Goal: Use online tool/utility: Use online tool/utility

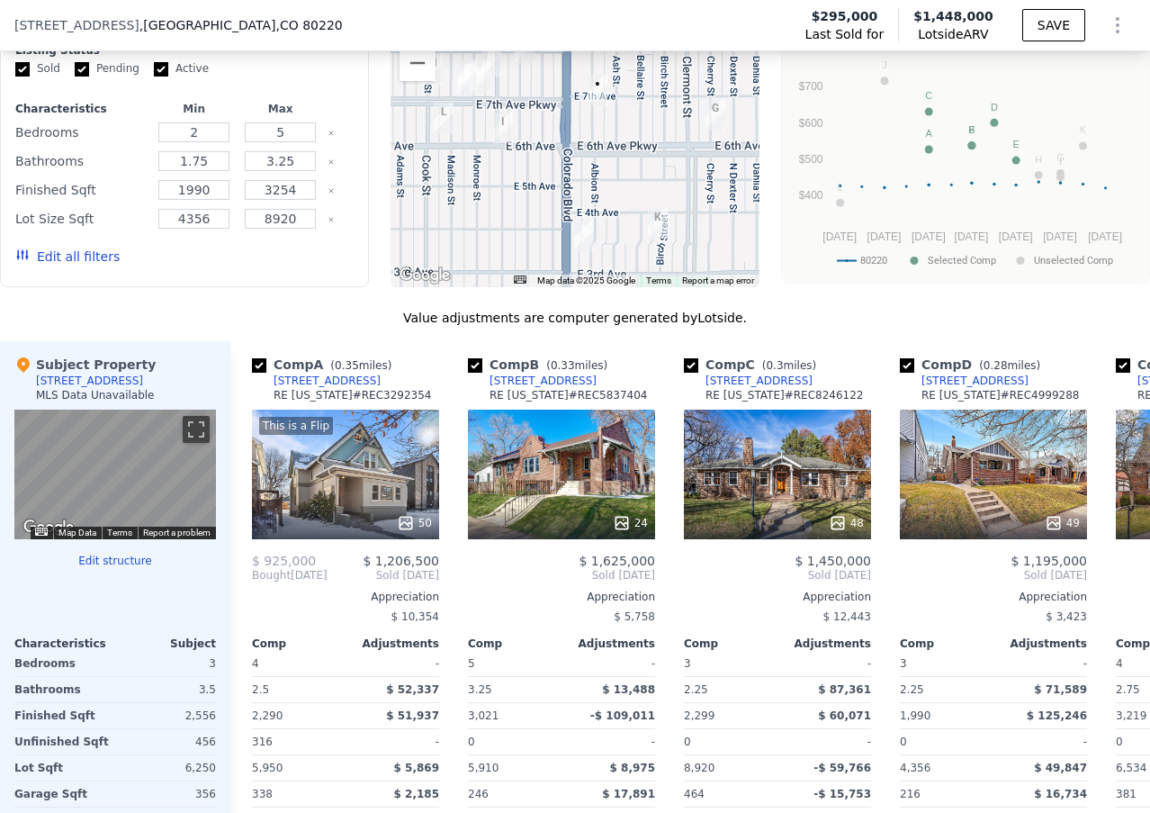
scroll to position [1616, 0]
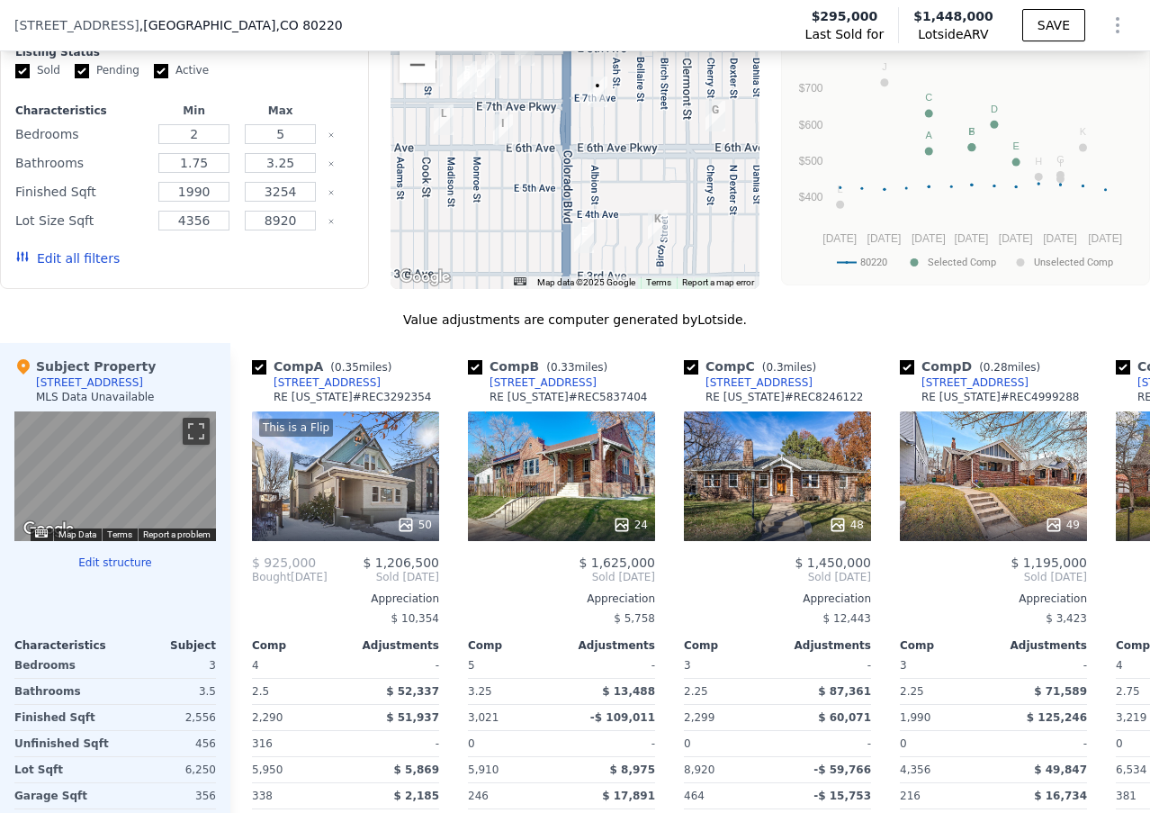
click at [100, 267] on button "Edit all filters" at bounding box center [67, 258] width 104 height 18
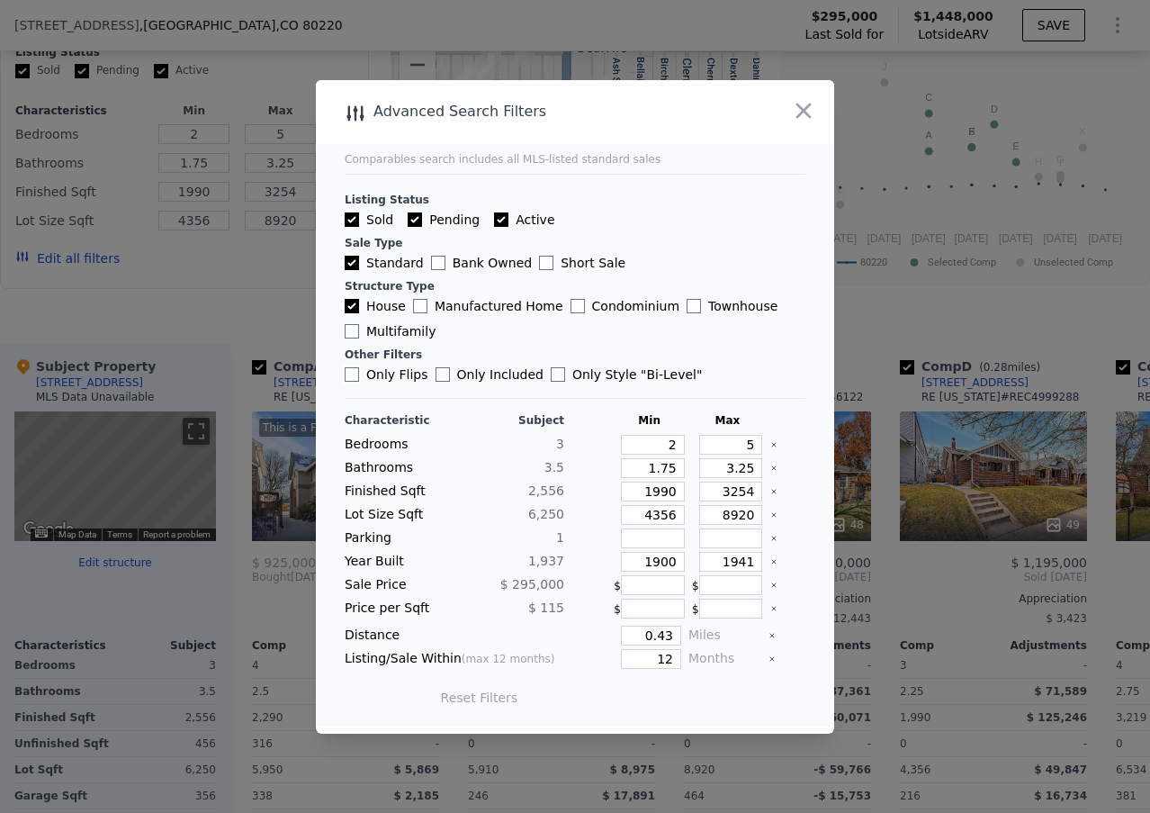
click at [353, 372] on input "Only Flips" at bounding box center [352, 374] width 14 height 14
checkbox input "true"
drag, startPoint x: 653, startPoint y: 641, endPoint x: 663, endPoint y: 638, distance: 11.1
click at [663, 638] on input "0.43" at bounding box center [651, 636] width 60 height 20
click at [658, 692] on button "Update Search" at bounding box center [676, 697] width 136 height 25
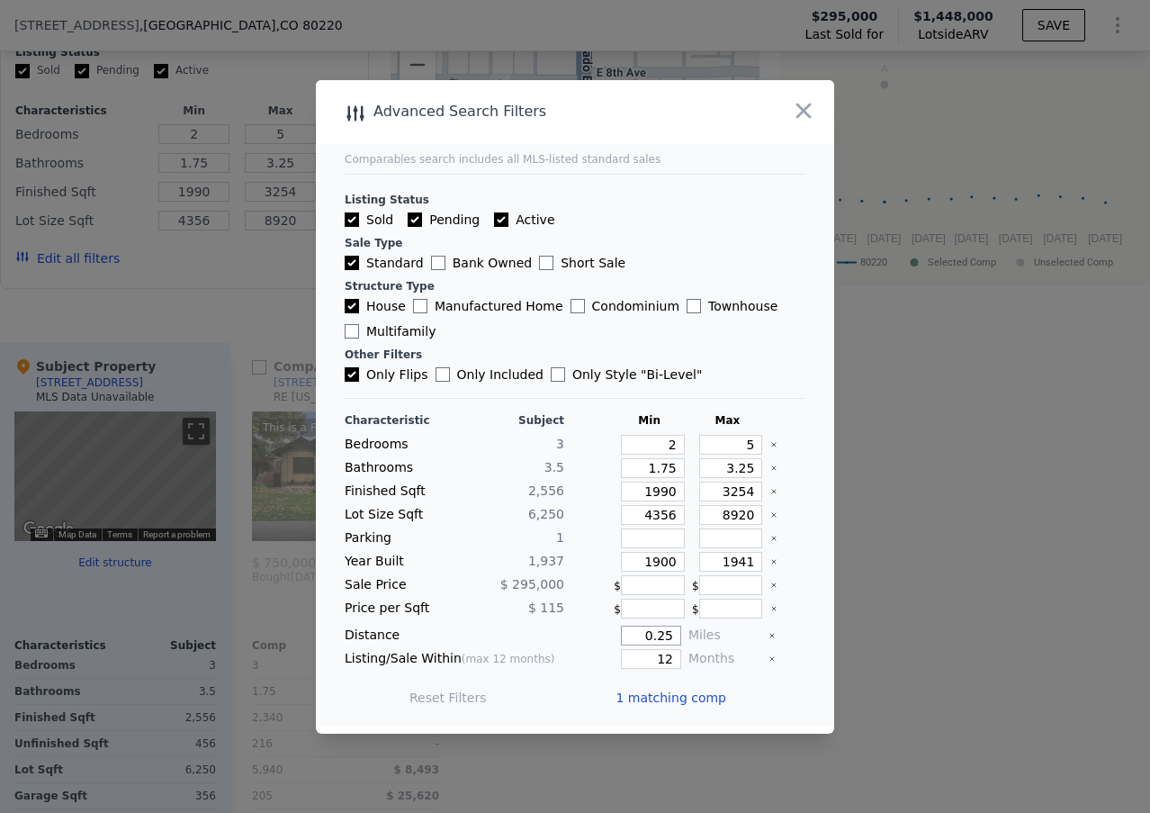
click at [652, 640] on input "0.25" at bounding box center [651, 636] width 60 height 20
type input "0.5"
click at [667, 702] on button "Update Search" at bounding box center [676, 697] width 136 height 25
click at [679, 696] on span "2 matching comps" at bounding box center [669, 698] width 117 height 18
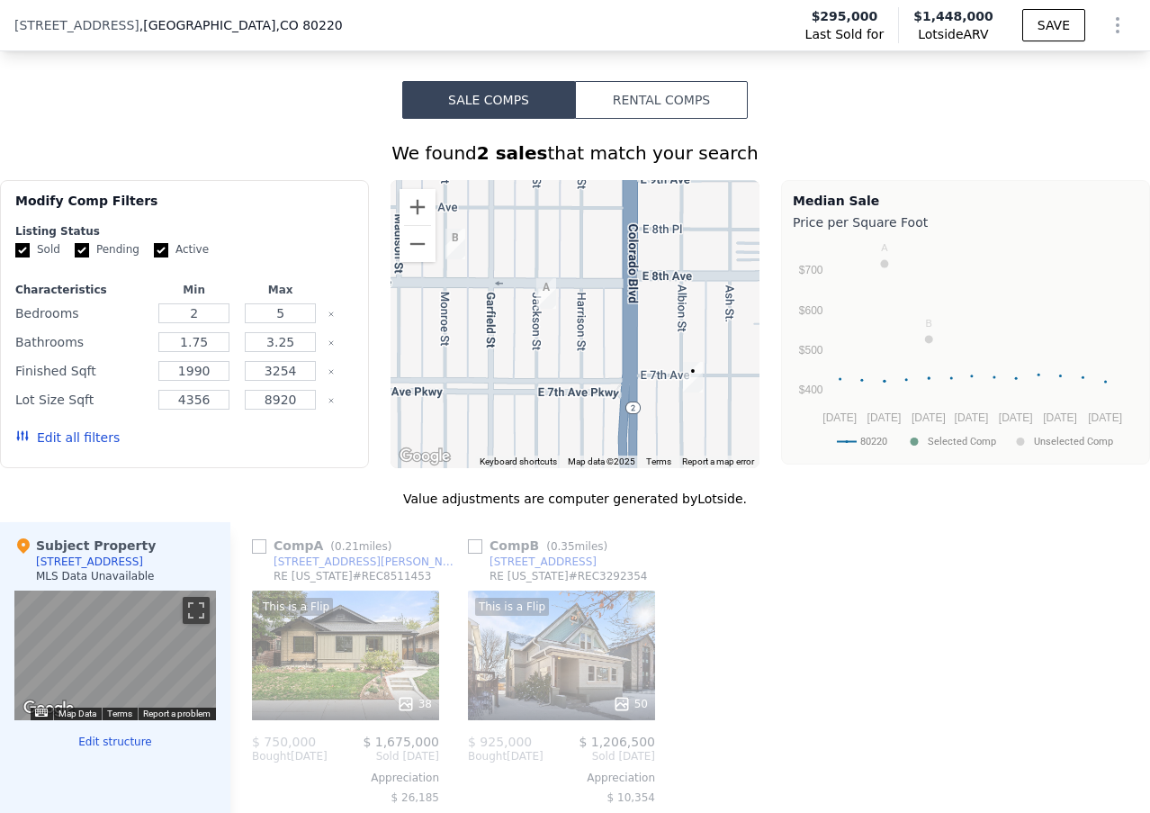
scroll to position [1436, 0]
click at [51, 447] on button "Edit all filters" at bounding box center [67, 438] width 104 height 18
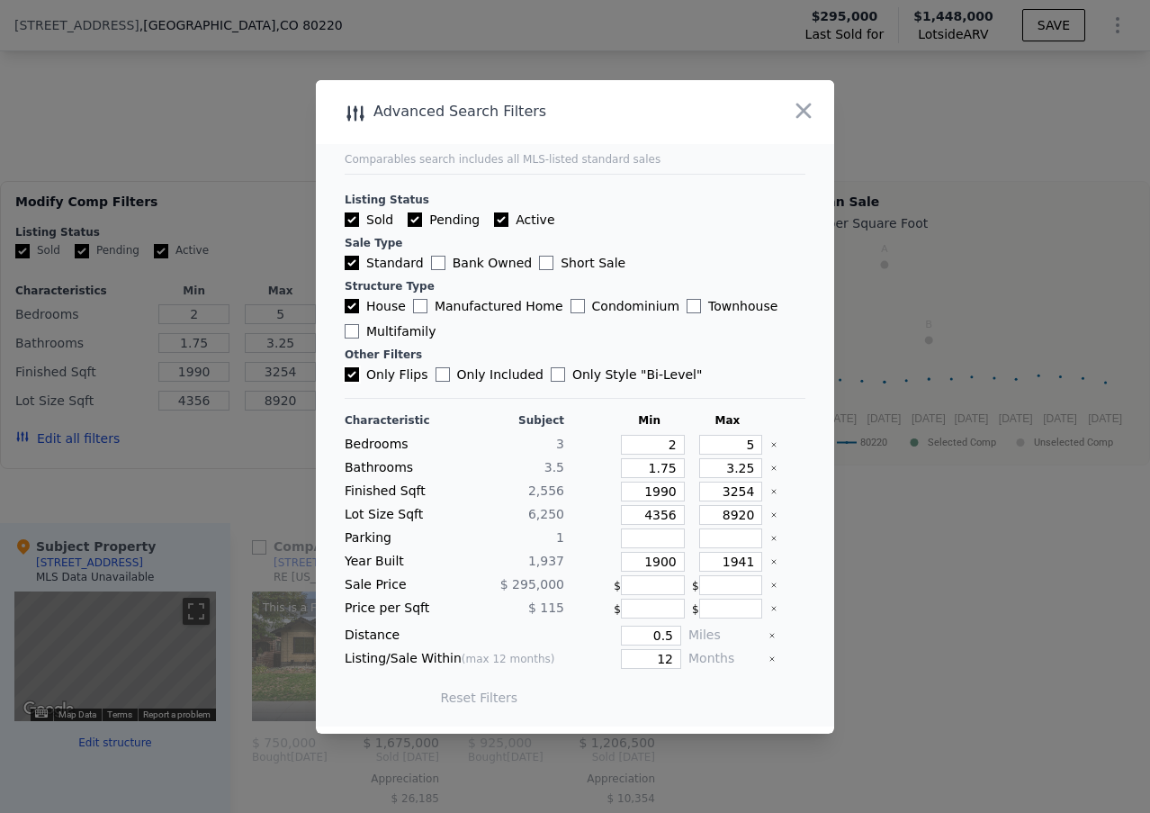
click at [353, 372] on input "Only Flips" at bounding box center [352, 374] width 14 height 14
checkbox input "false"
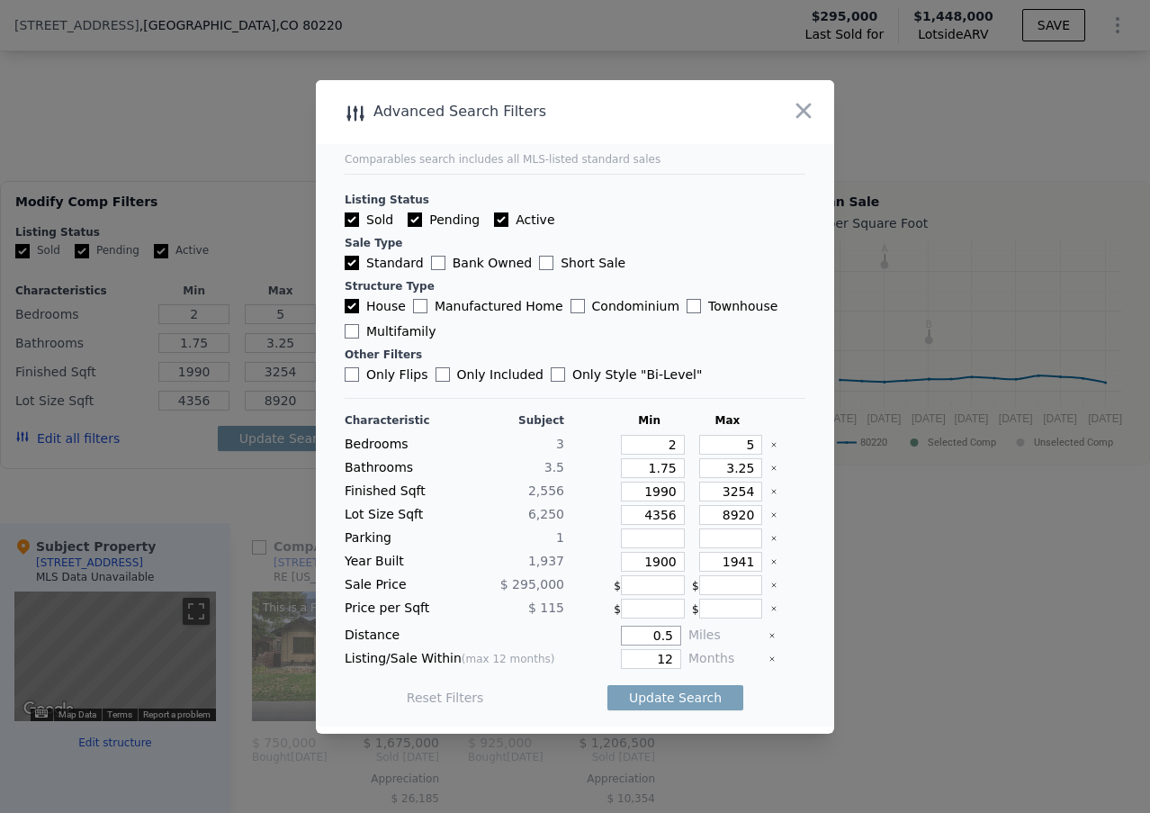
click at [658, 633] on input "0.5" at bounding box center [651, 636] width 60 height 20
type input "0.25"
click at [667, 704] on button "Update Search" at bounding box center [676, 697] width 136 height 25
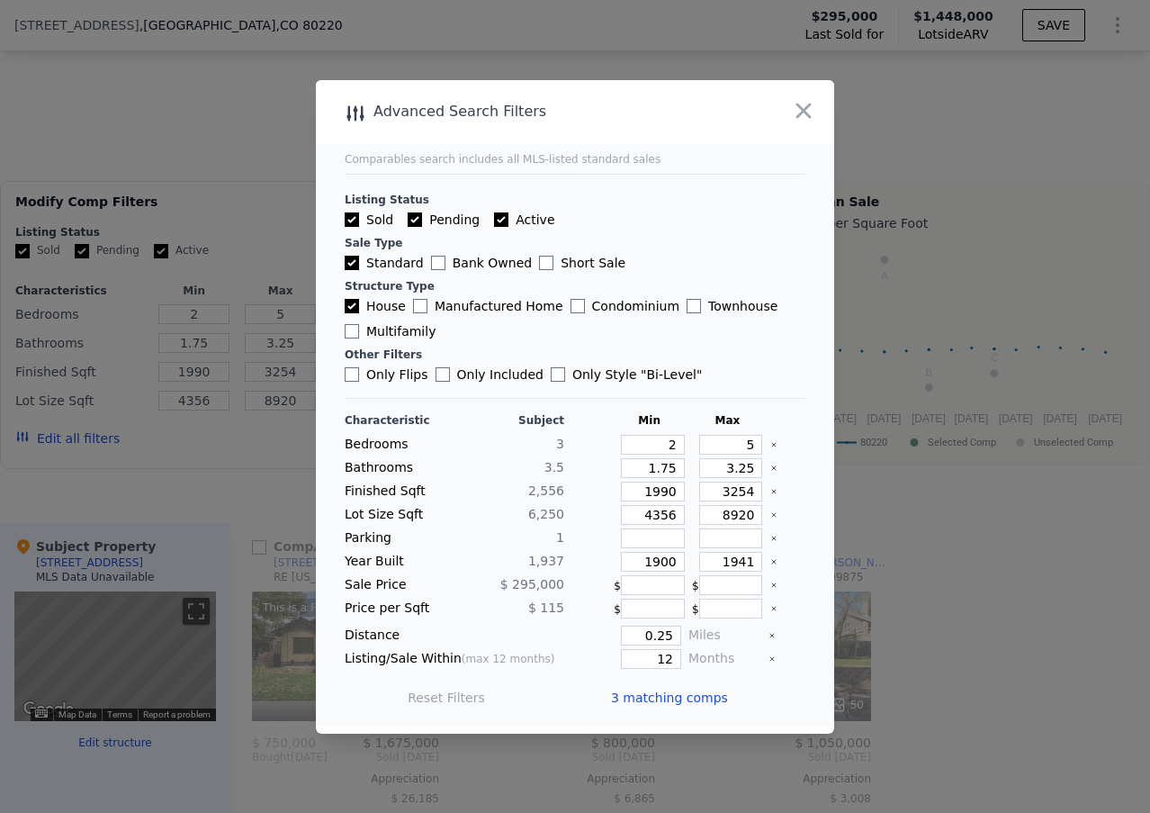
click at [668, 700] on span "3 matching comps" at bounding box center [669, 698] width 117 height 18
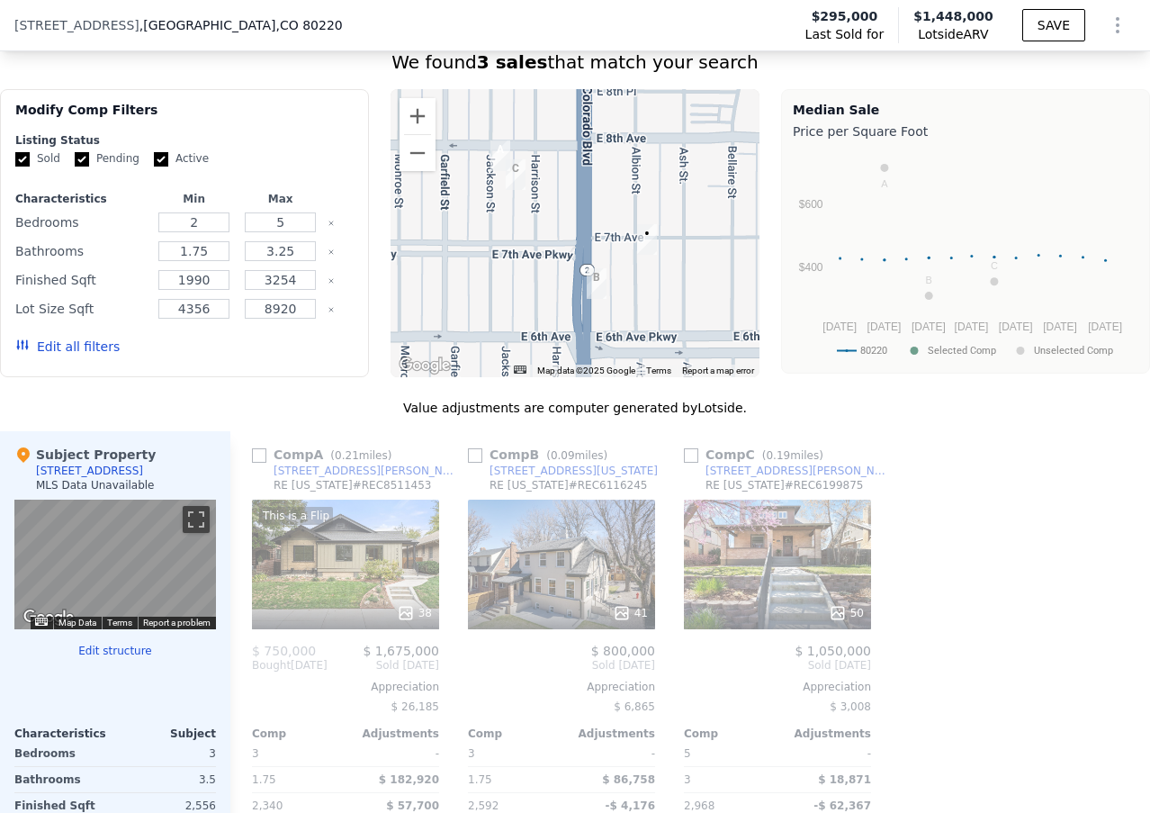
scroll to position [1527, 0]
click at [258, 464] on input "checkbox" at bounding box center [259, 456] width 14 height 14
checkbox input "true"
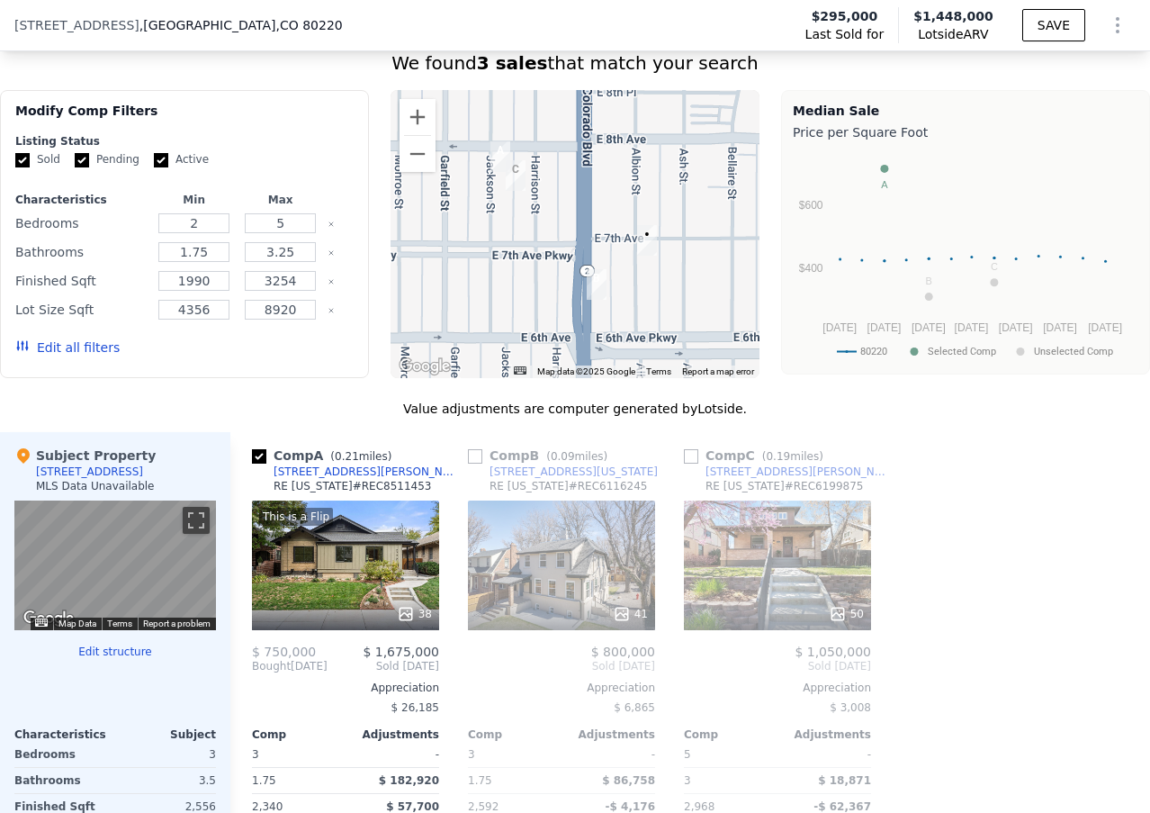
click at [474, 464] on input "checkbox" at bounding box center [475, 456] width 14 height 14
checkbox input "true"
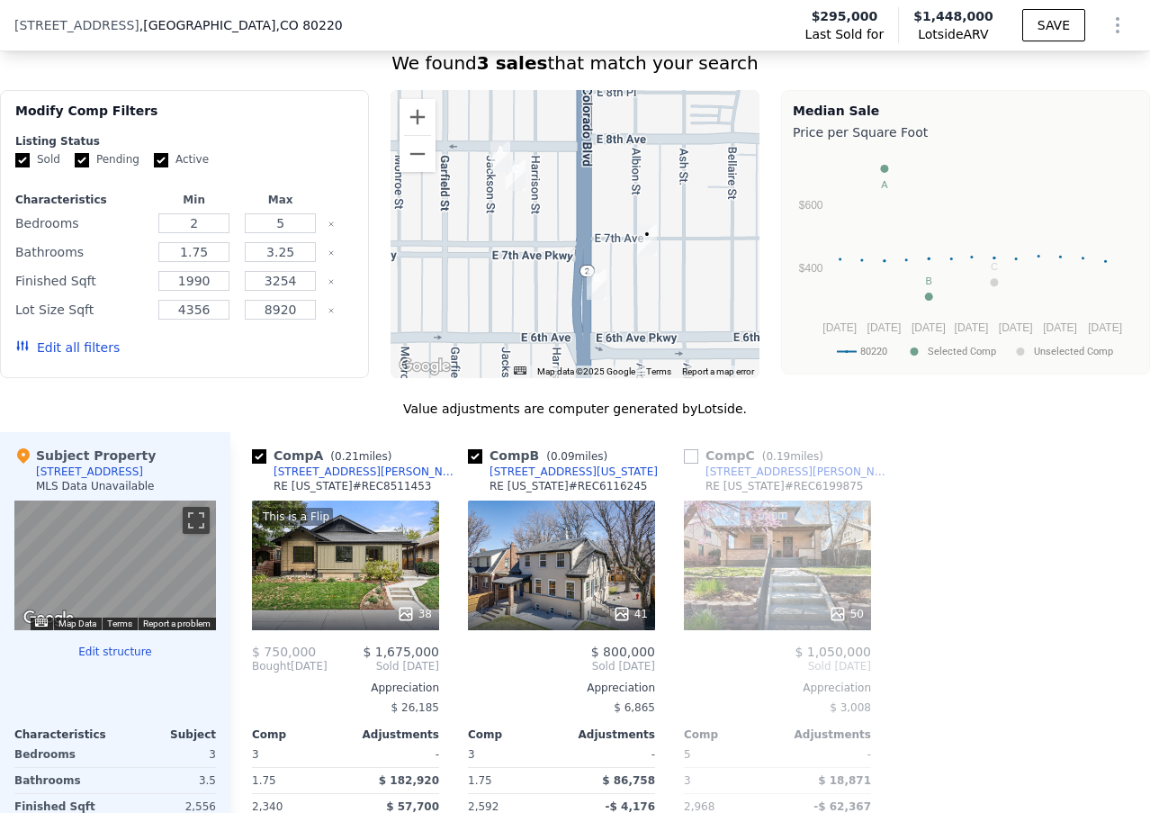
click at [694, 464] on input "checkbox" at bounding box center [691, 456] width 14 height 14
checkbox input "true"
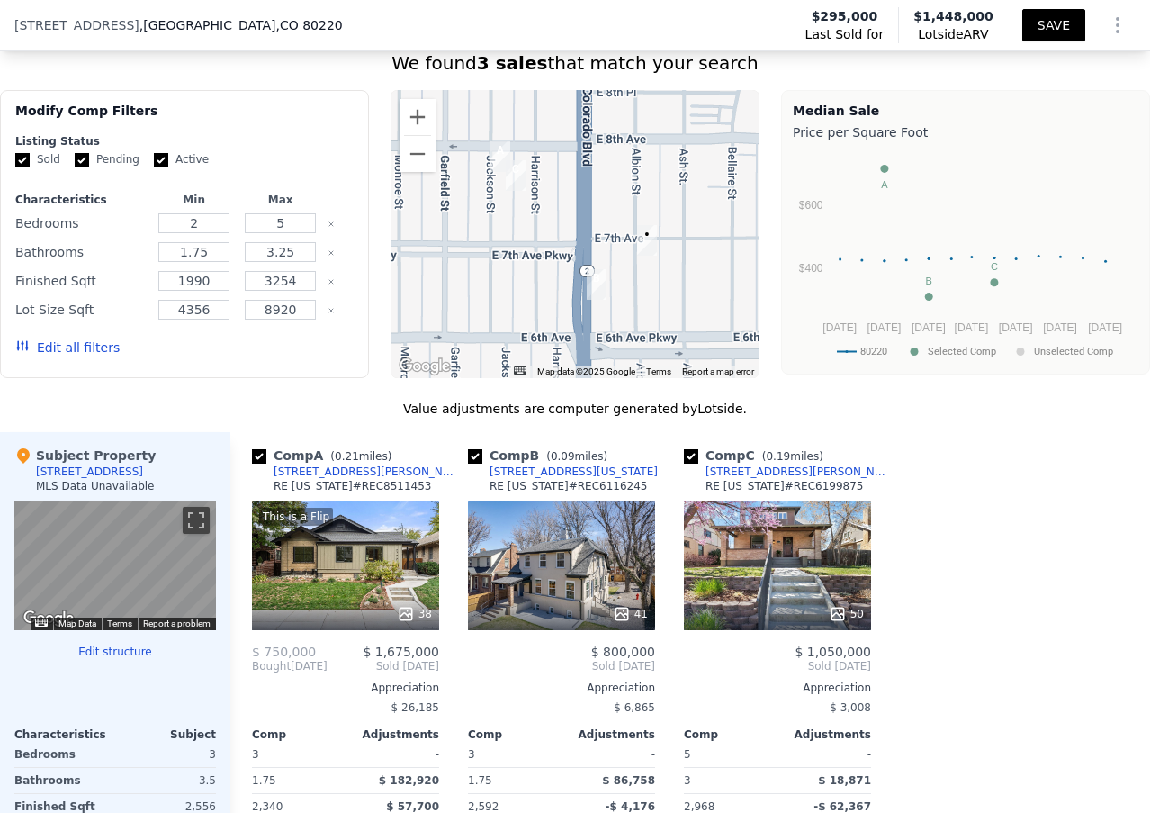
click at [1023, 36] on button "SAVE" at bounding box center [1054, 25] width 63 height 32
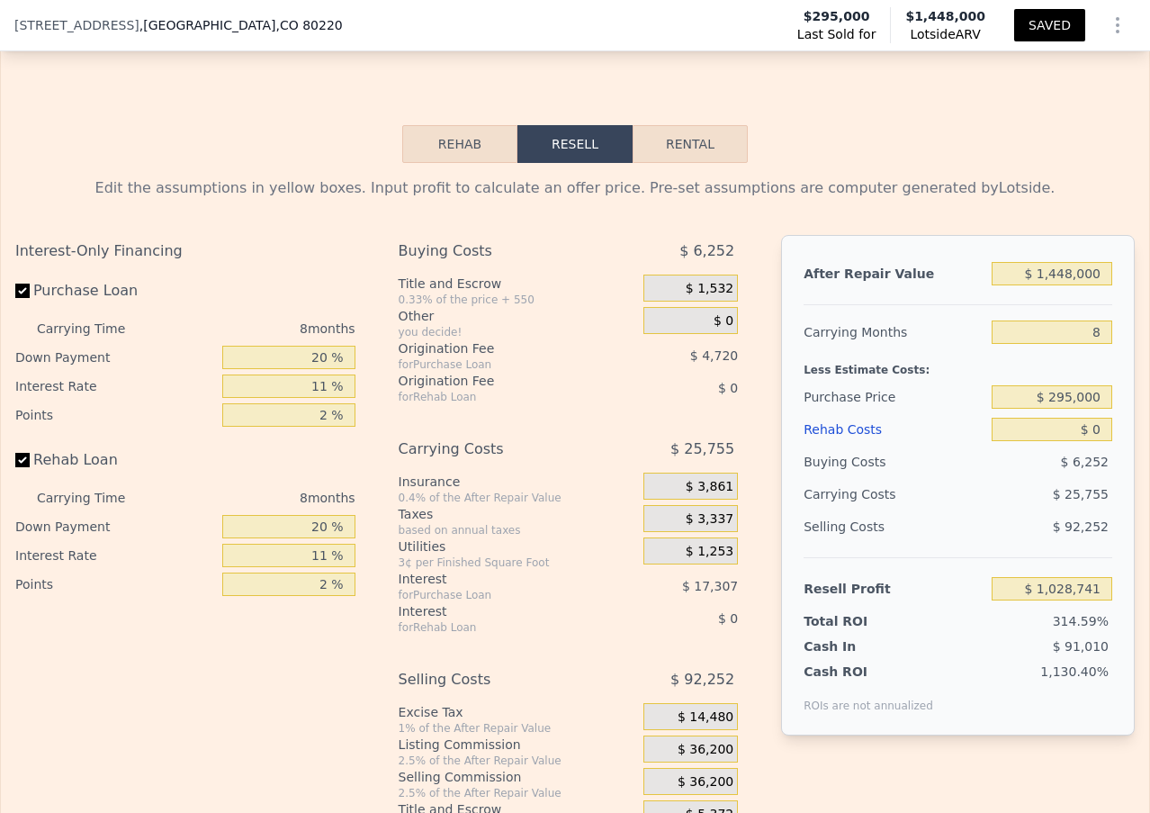
scroll to position [2605, 0]
type input "3"
type input "2340"
type input "2968"
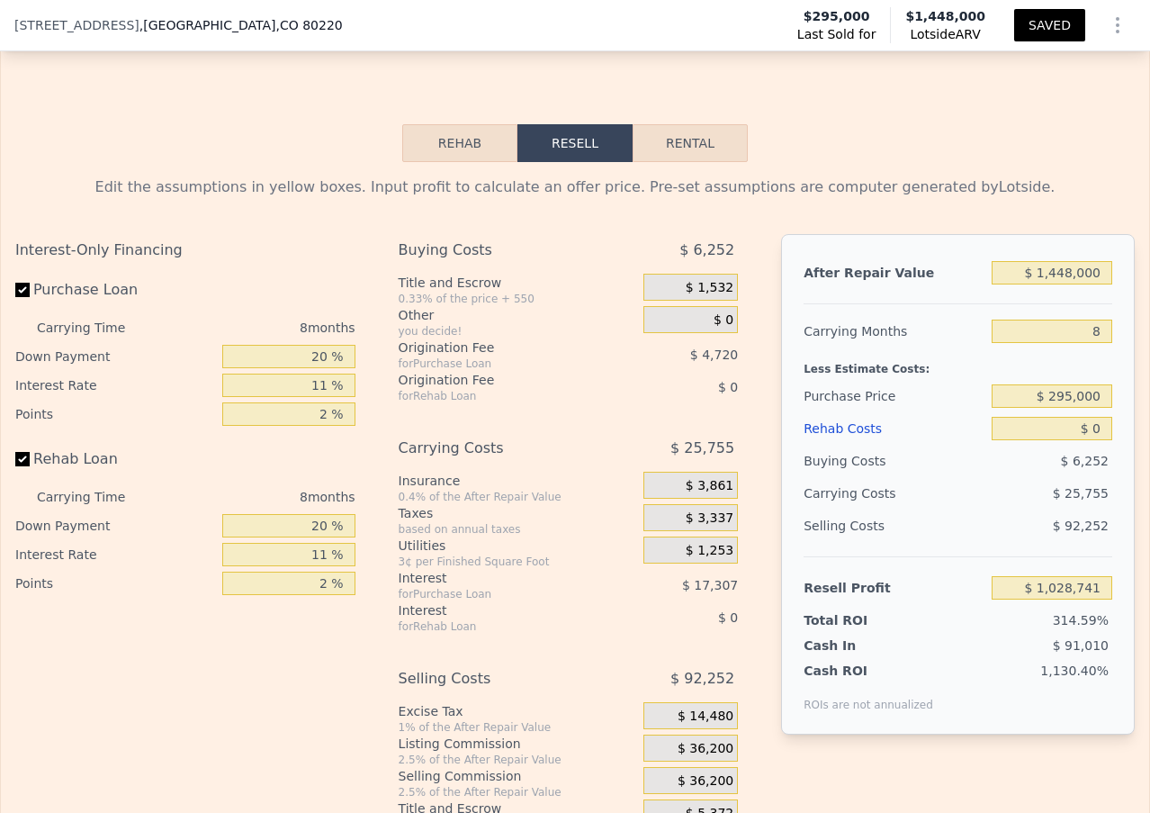
type input "5940"
type input "6250"
drag, startPoint x: 1046, startPoint y: 410, endPoint x: 1059, endPoint y: 407, distance: 13.1
click at [1059, 407] on input "$ 295,000" at bounding box center [1052, 395] width 121 height 23
type input "$ 775,000"
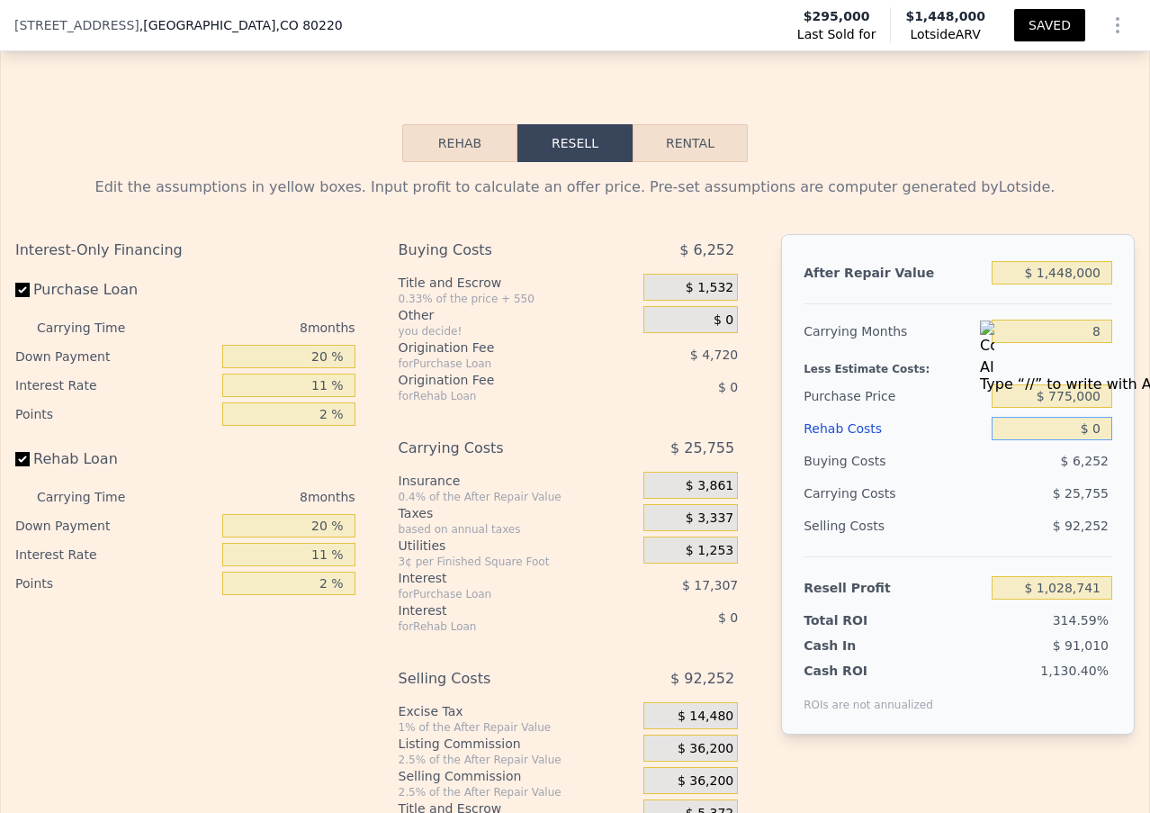
click at [1077, 436] on input "$ 0" at bounding box center [1052, 428] width 121 height 23
type input "$ 511,302"
click at [1050, 284] on input "$ 1,448,000" at bounding box center [1052, 272] width 121 height 23
click at [1086, 440] on input "$ 0" at bounding box center [1052, 428] width 121 height 23
type input "$ 3"
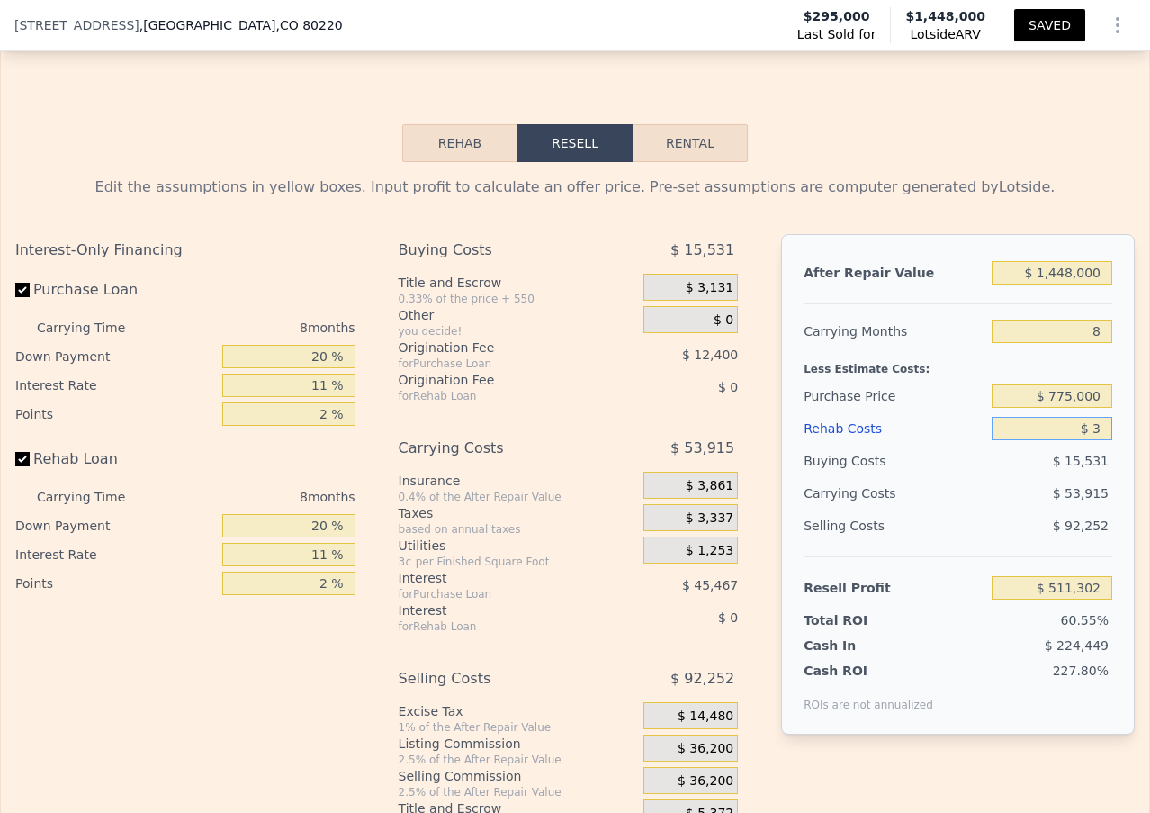
type input "$ 511,299"
type input "$ 30"
type input "$ 511,272"
type input "$ 300"
type input "$ 510,981"
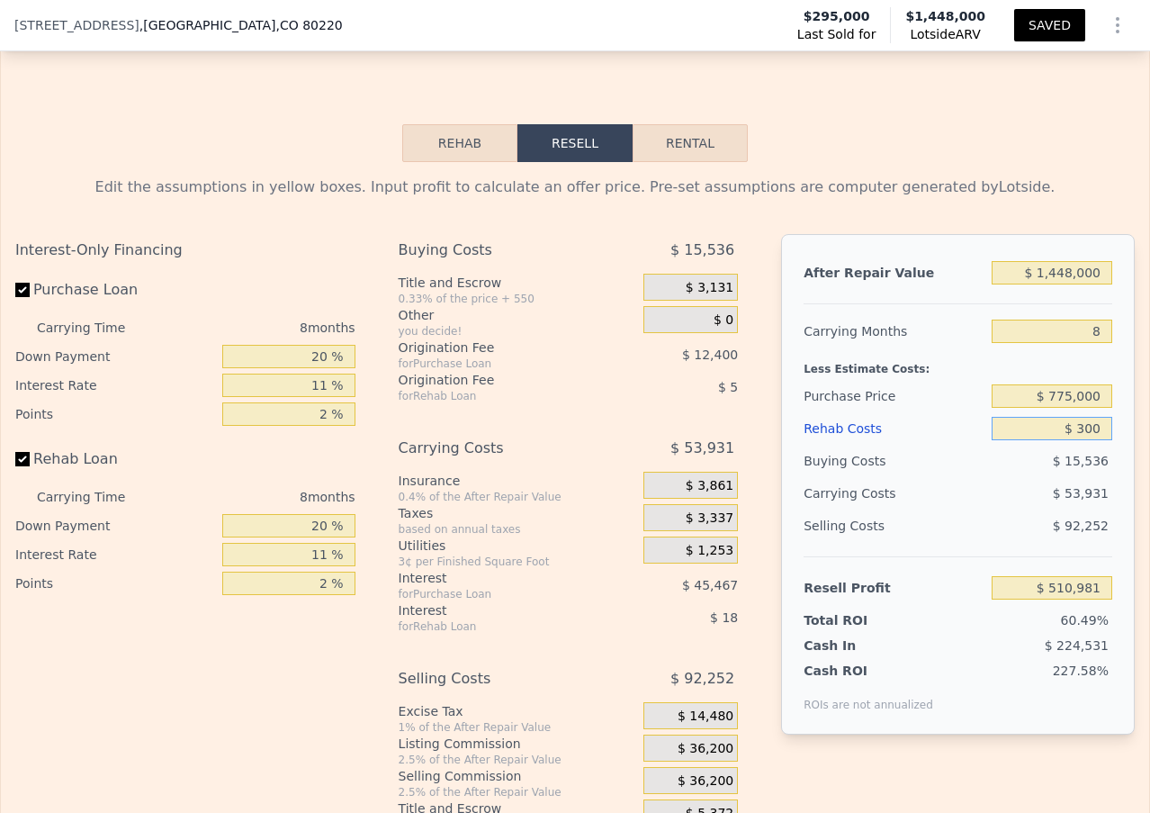
type input "$ 3,000"
type input "$ 508,078"
type input "$ 30,000"
type input "$ 479,062"
type input "$ 300,000"
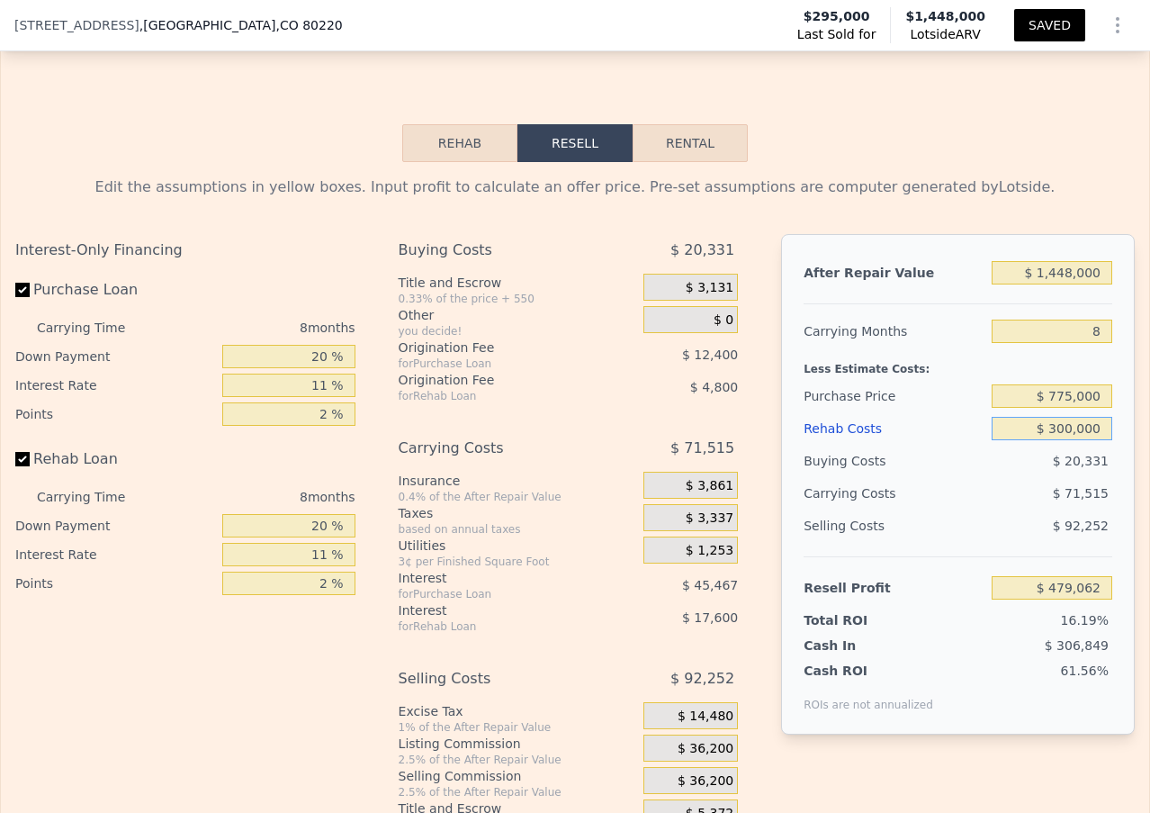
type input "$ 188,902"
type input "$ 300,000"
click at [1051, 284] on input "$ 1,448,000" at bounding box center [1052, 272] width 121 height 23
click at [1044, 284] on input "$ 1,448,000" at bounding box center [1052, 272] width 121 height 23
type input "$ 1,348,000"
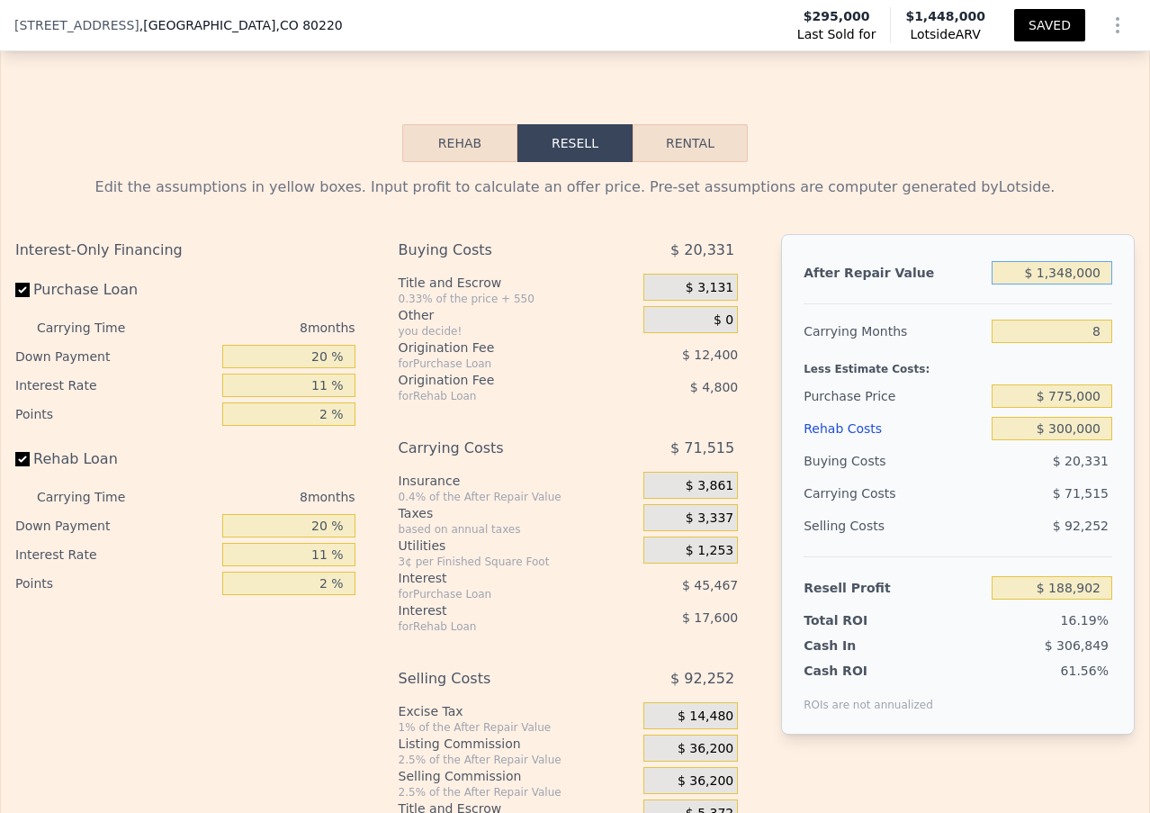
type input "$ 95,501"
type input "$ 1,348,000"
click at [1052, 440] on input "$ 300,000" at bounding box center [1052, 428] width 121 height 23
drag, startPoint x: 1045, startPoint y: 443, endPoint x: 1056, endPoint y: 441, distance: 11.0
click at [1056, 440] on input "$ 300,000" at bounding box center [1052, 428] width 121 height 23
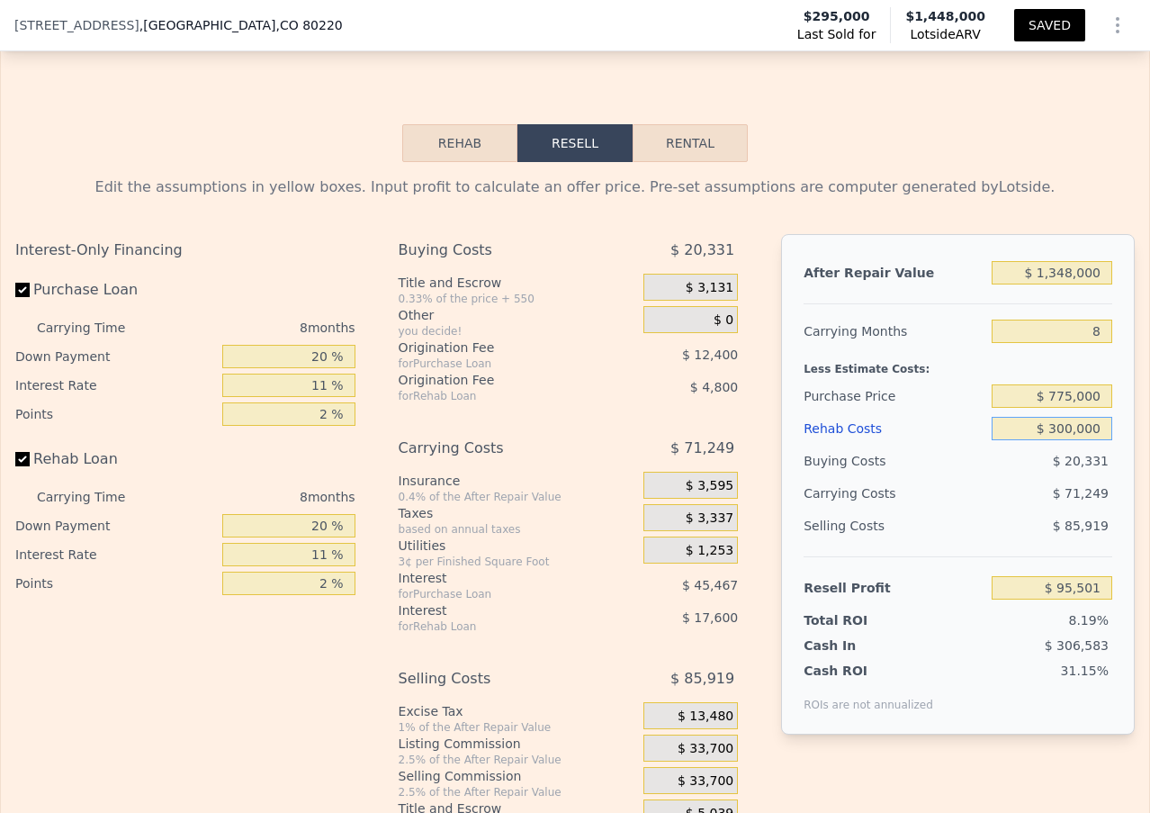
type input "$ 20,000"
type input "$ 396,405"
type input "$ 250,000"
type input "$ 149,237"
click at [1075, 440] on input "$ 250,000" at bounding box center [1052, 428] width 121 height 23
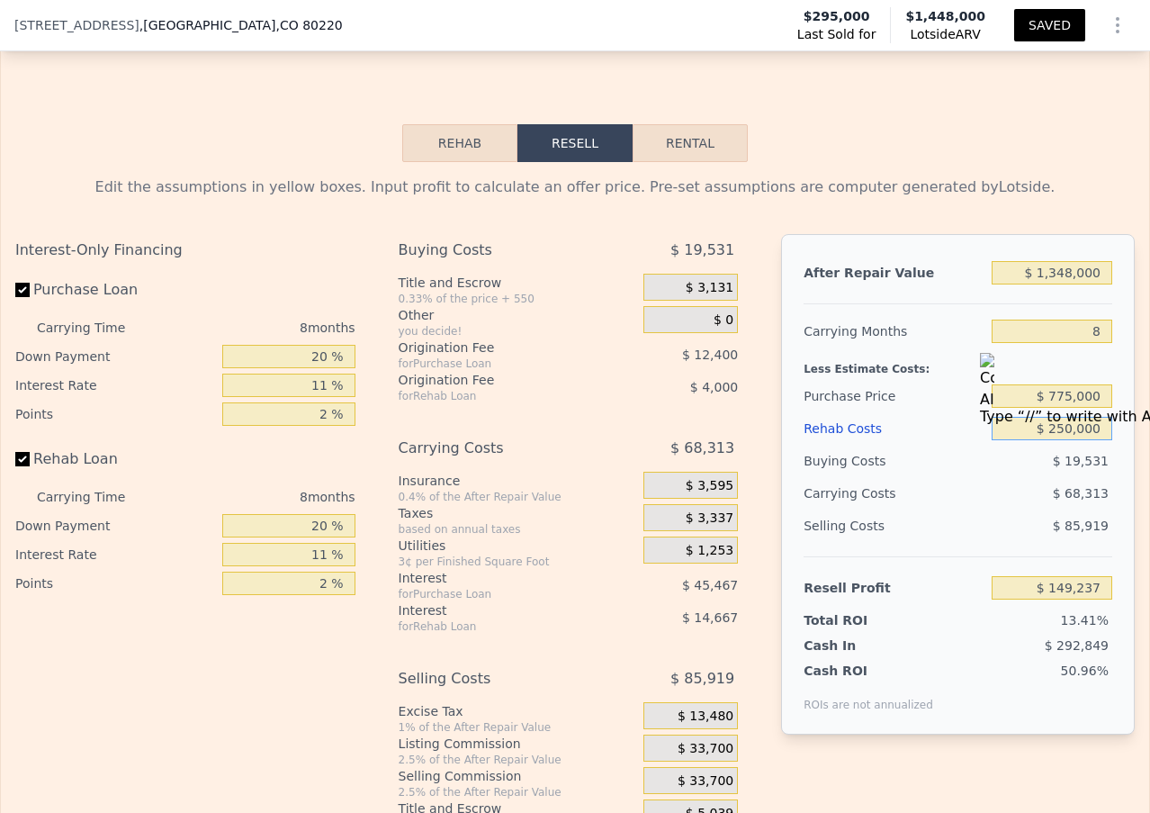
type input "$ 250,000"
drag, startPoint x: 313, startPoint y: 372, endPoint x: 325, endPoint y: 369, distance: 12.0
click at [325, 368] on input "20 %" at bounding box center [288, 356] width 133 height 23
type input "1 %"
type input "$ 135,492"
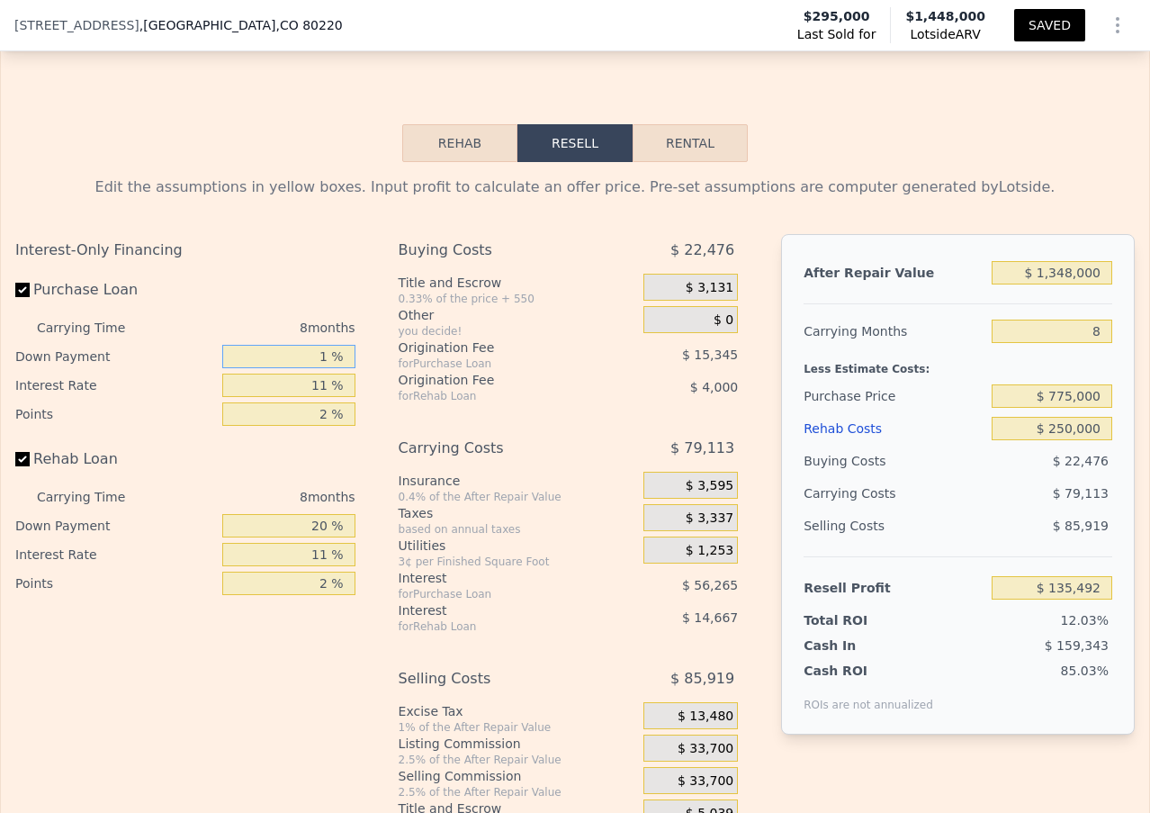
type input "10 %"
type input "$ 141,999"
type input "10 %"
drag, startPoint x: 312, startPoint y: 400, endPoint x: 323, endPoint y: 398, distance: 11.0
click at [323, 397] on input "11 %" at bounding box center [288, 385] width 133 height 23
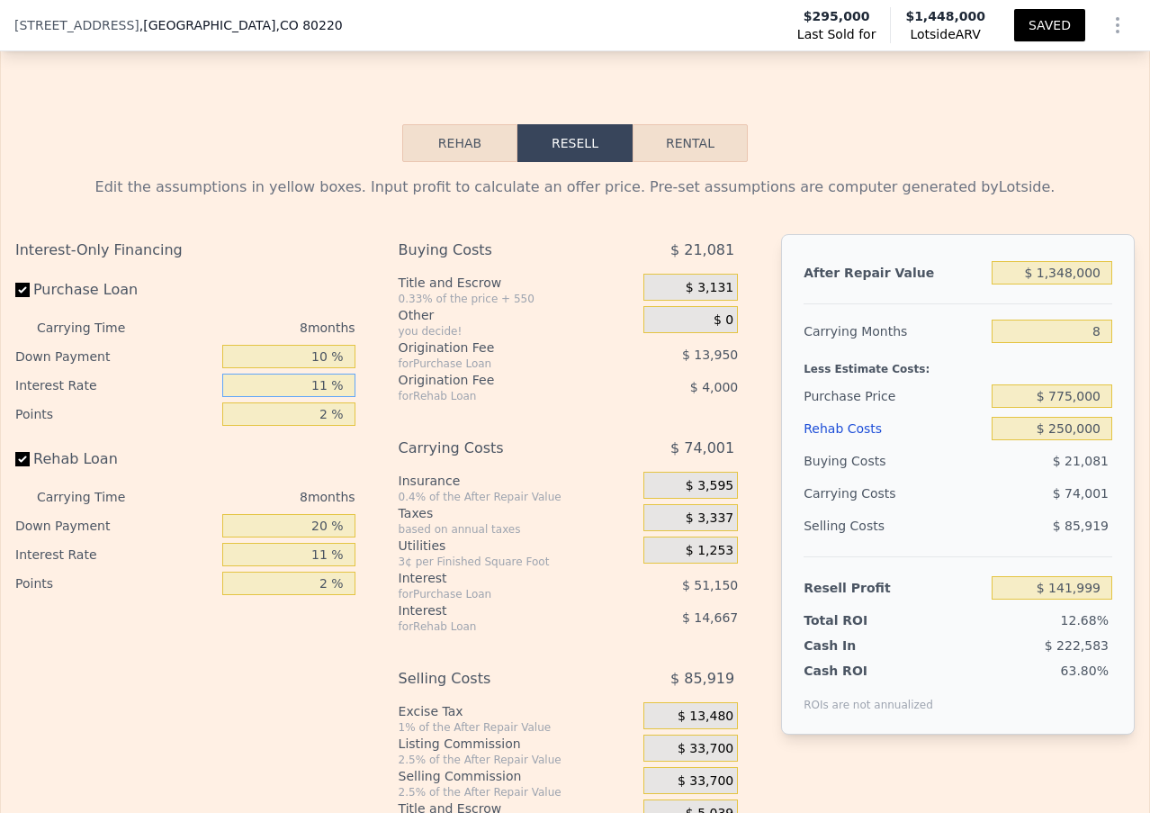
type input "1 %"
type input "$ 188,503"
type input "12 %"
type input "$ 137,351"
type input "12 %"
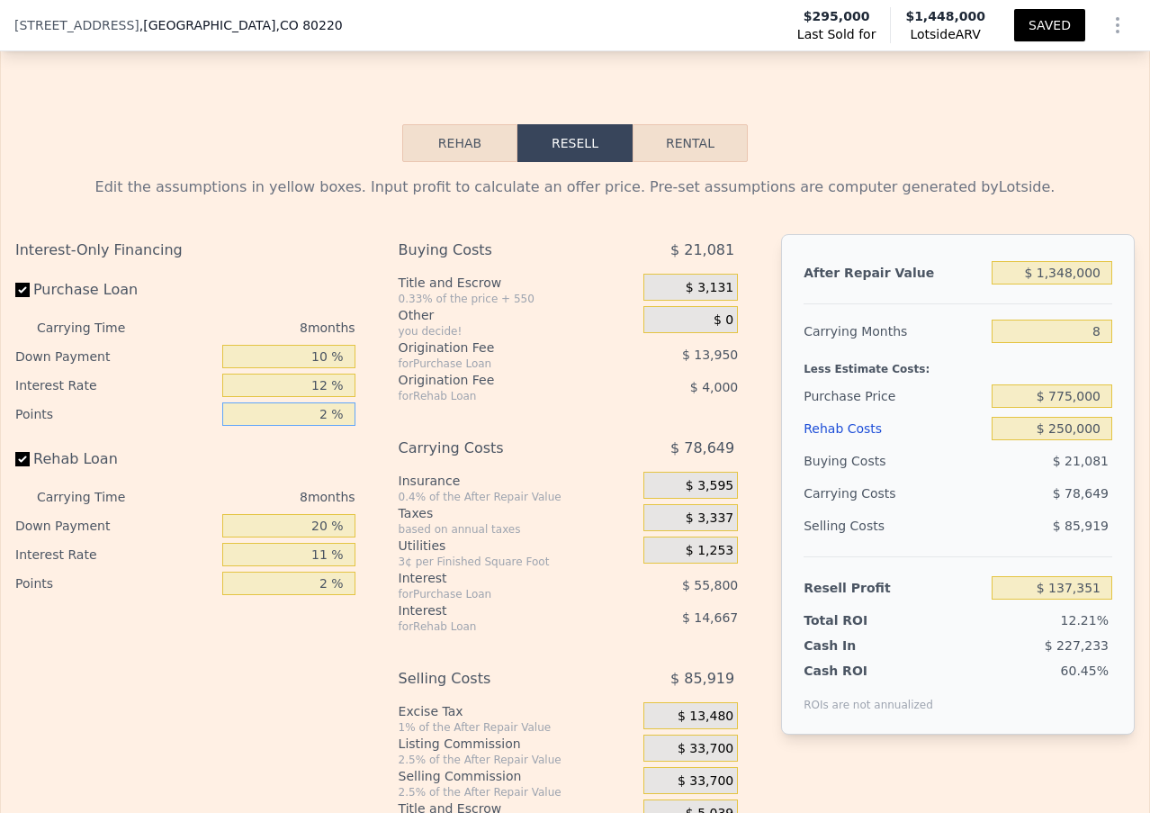
click at [318, 426] on input "2 %" at bounding box center [288, 413] width 133 height 23
type input "1 %"
type input "$ 144,326"
type input "1 %"
click at [311, 537] on input "20 %" at bounding box center [288, 525] width 133 height 23
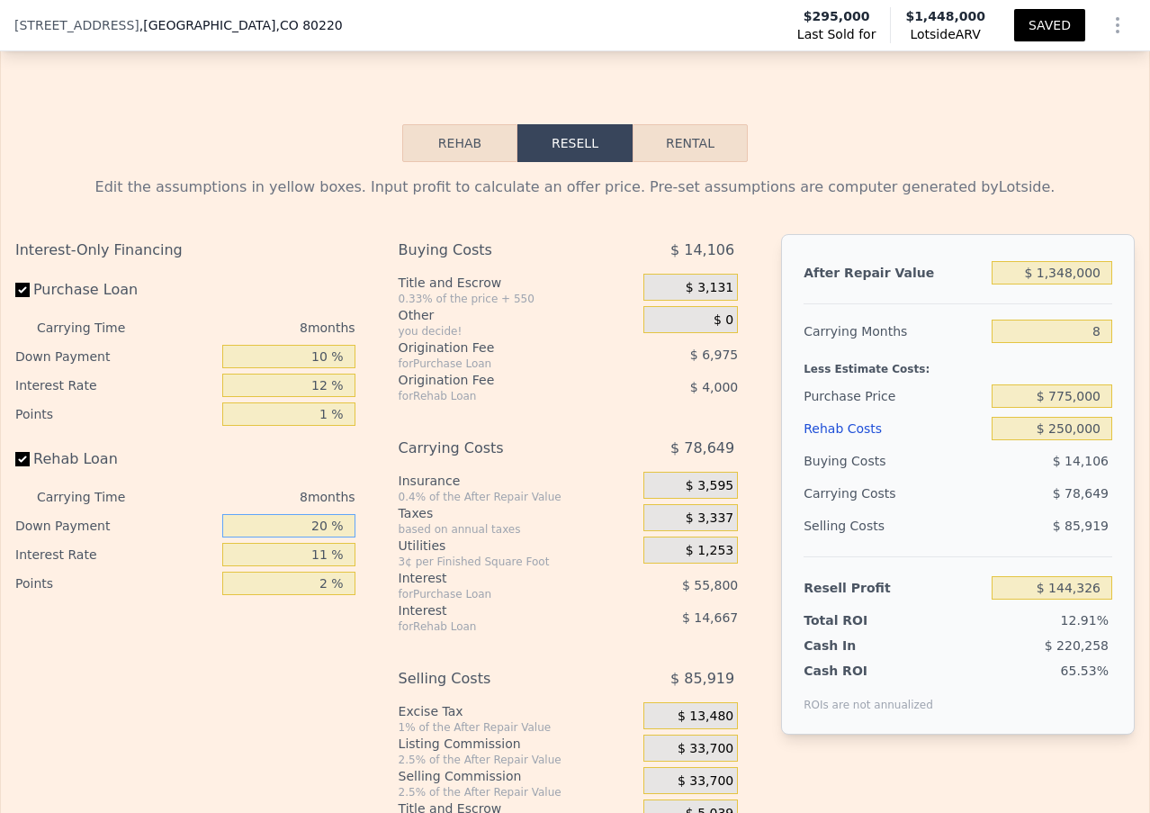
type input "10 %"
type input "$ 141,986"
type input "10 %"
drag, startPoint x: 322, startPoint y: 573, endPoint x: 313, endPoint y: 570, distance: 9.7
click at [313, 566] on input "11 %" at bounding box center [288, 554] width 133 height 23
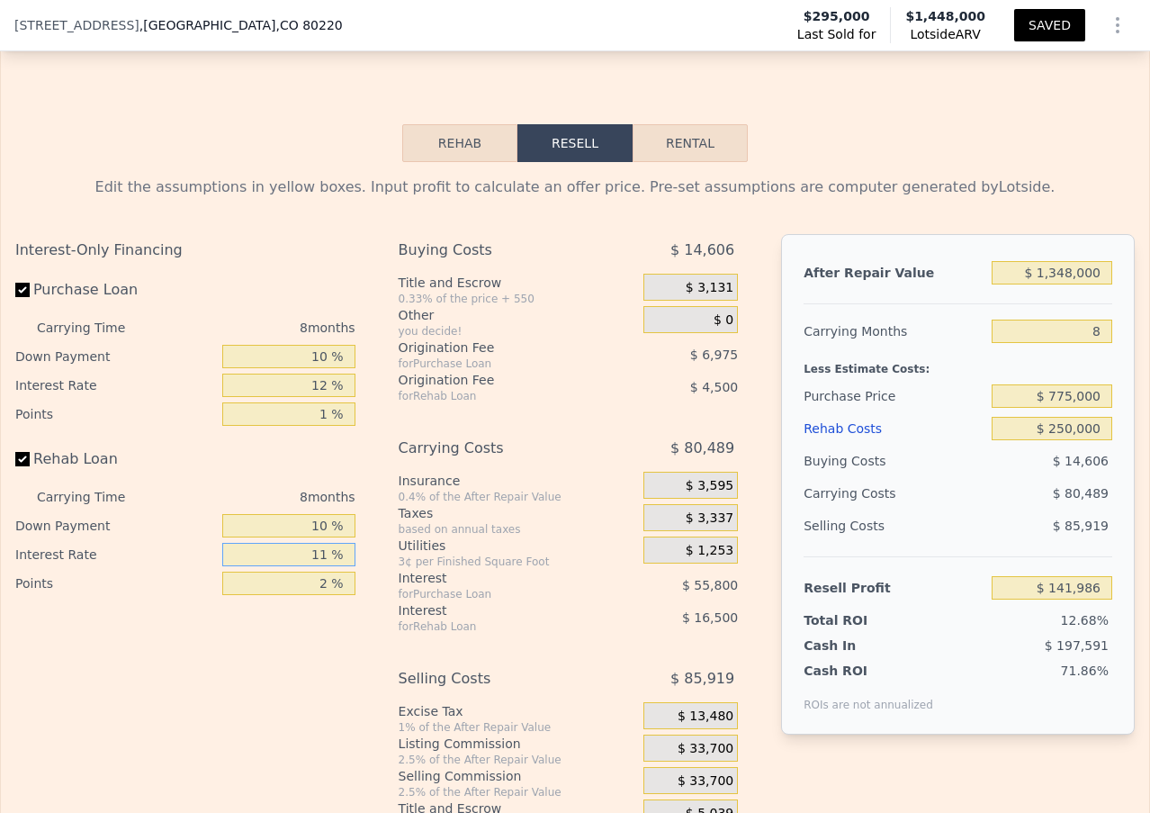
type input "1 %"
type input "$ 156,986"
type input "12 %"
type input "$ 140,490"
type input "12 %"
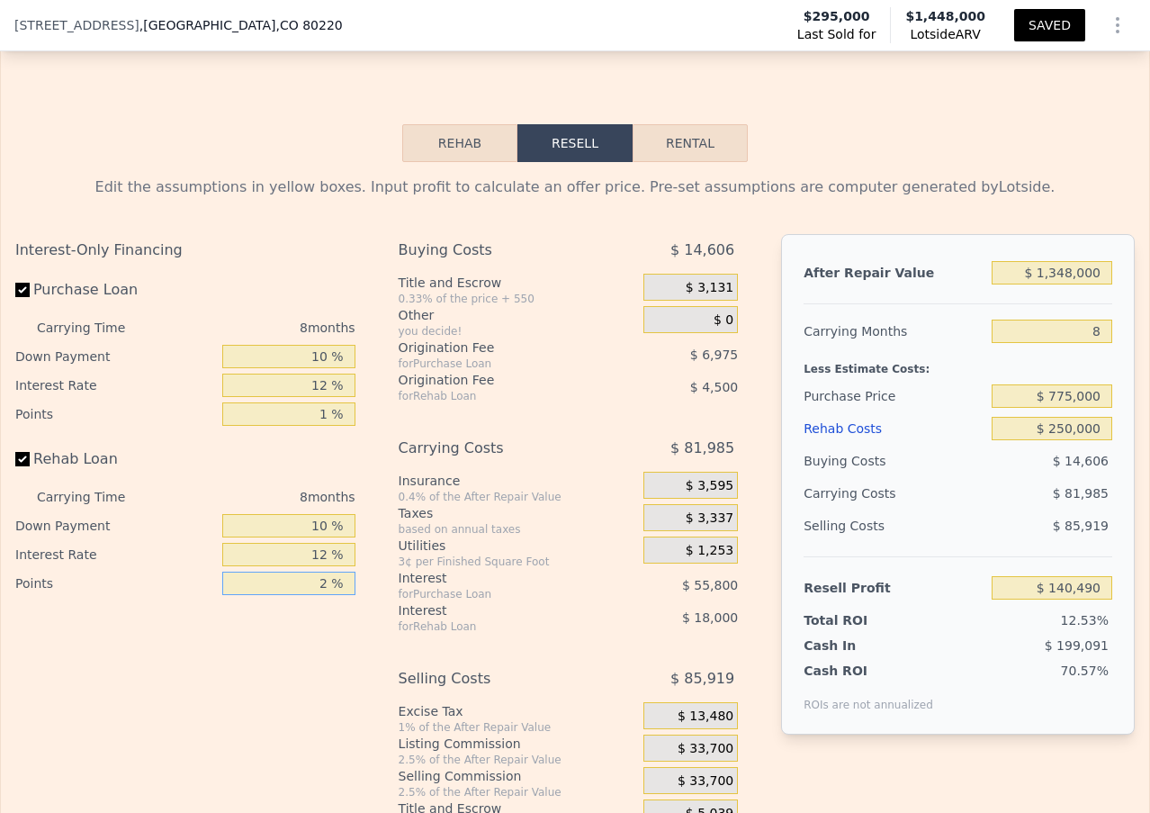
click at [324, 595] on input "2 %" at bounding box center [288, 583] width 133 height 23
type input "1 %"
type input "$ 142,740"
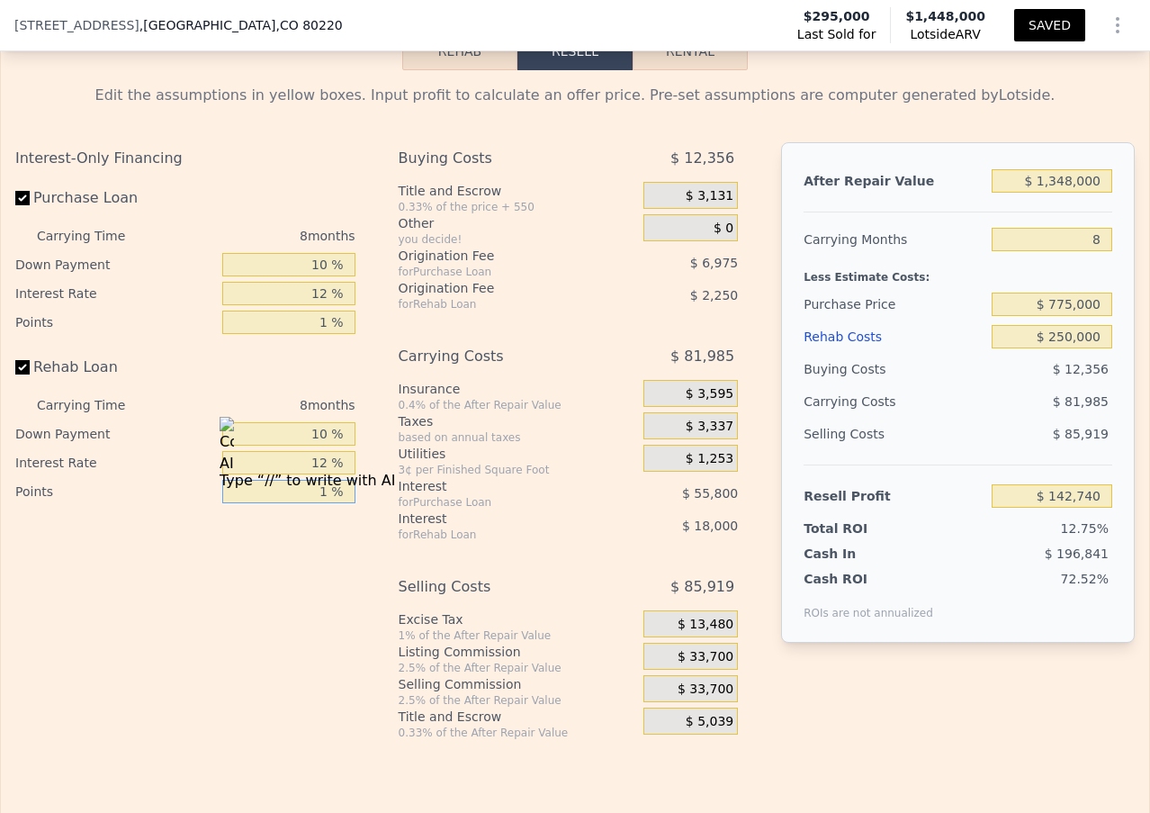
scroll to position [2696, 0]
type input "1 %"
click at [1036, 32] on button "SAVED" at bounding box center [1050, 25] width 71 height 32
click at [1117, 18] on icon "Show Options" at bounding box center [1118, 25] width 2 height 14
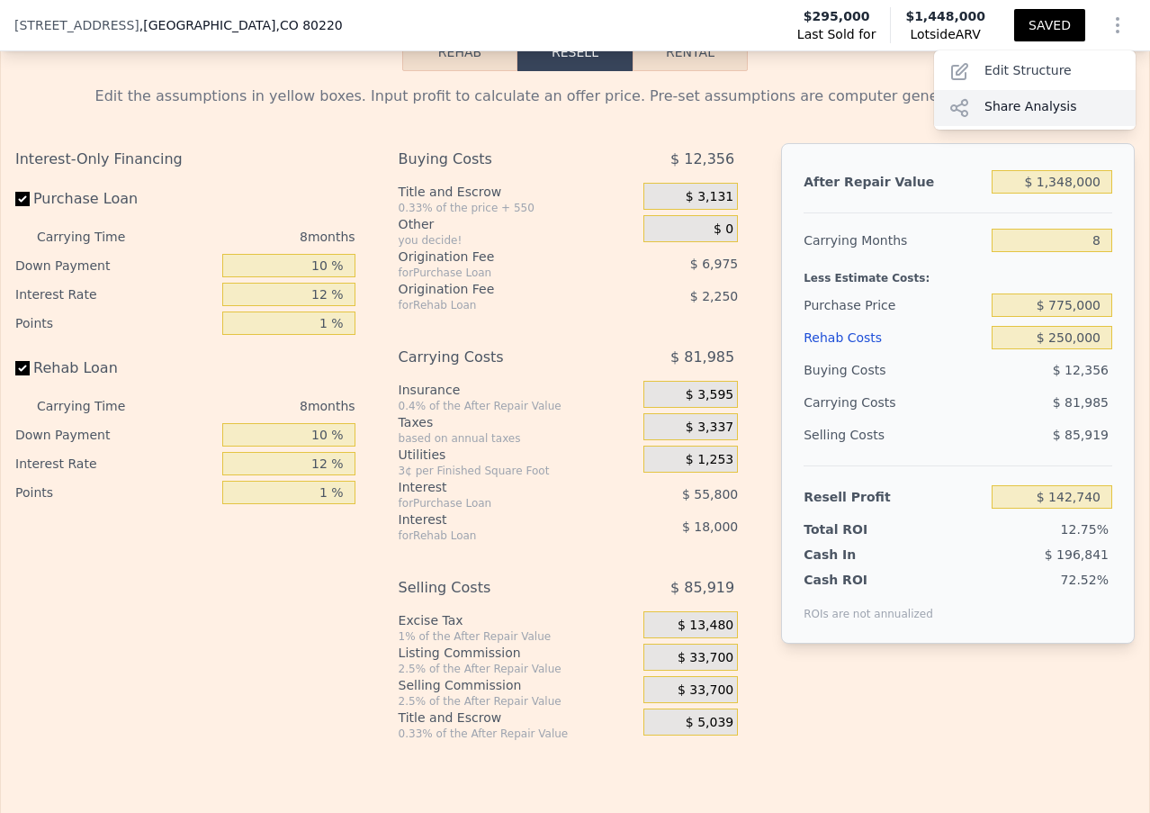
click at [1035, 103] on div "Share Analysis" at bounding box center [1035, 108] width 202 height 36
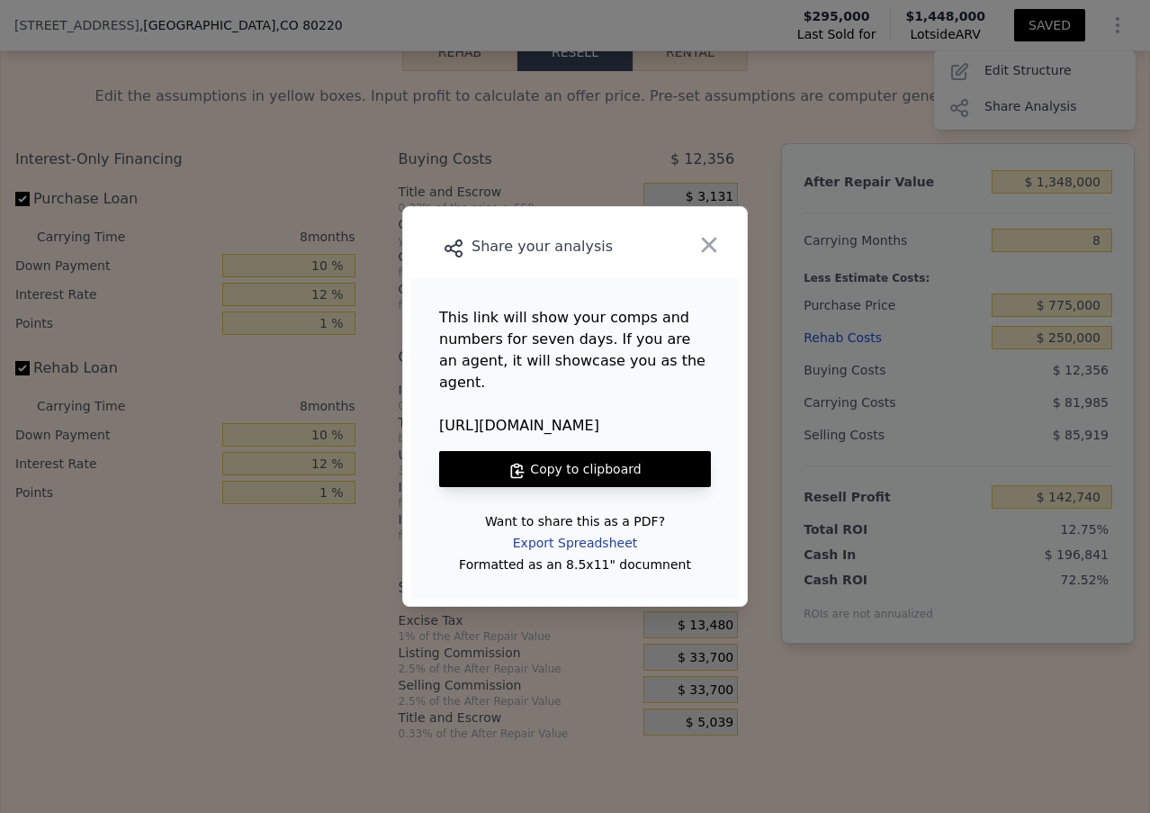
click at [571, 527] on div "Export Spreadsheet" at bounding box center [575, 543] width 153 height 32
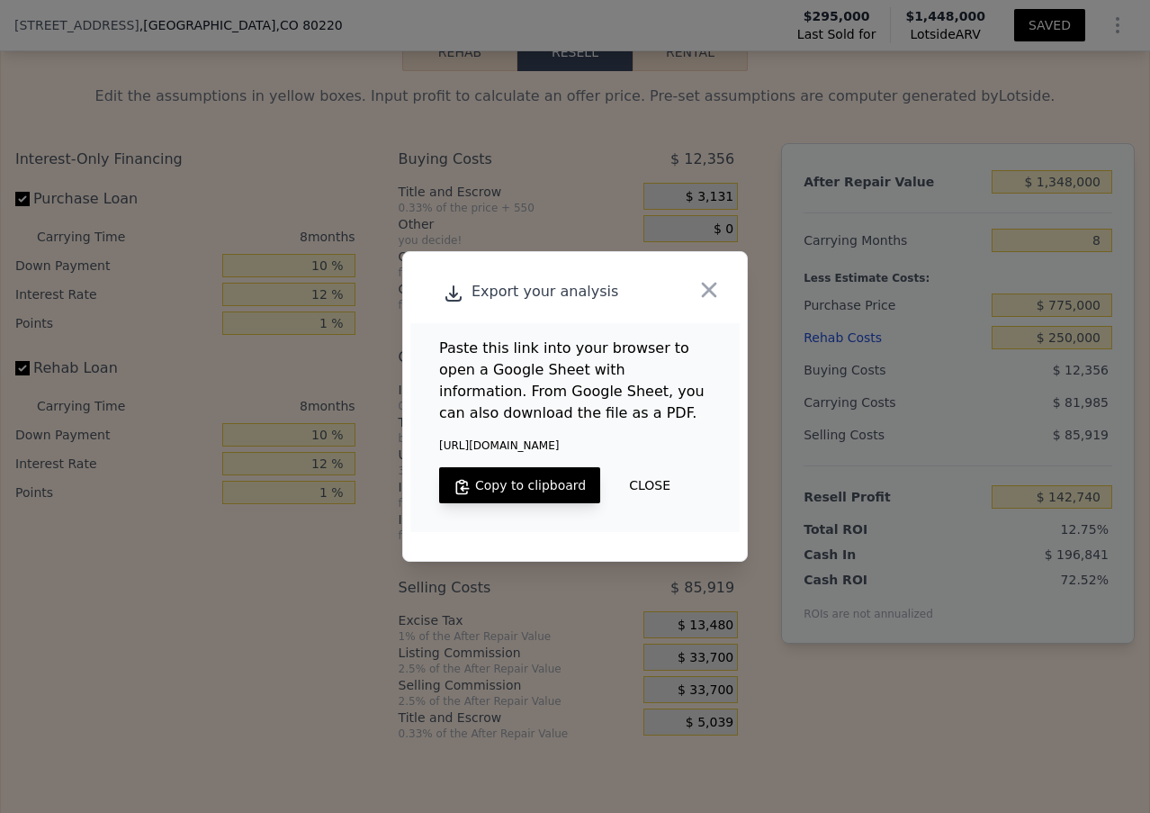
click at [537, 297] on div "Export your analysis" at bounding box center [542, 291] width 264 height 25
click at [706, 297] on icon "button" at bounding box center [709, 289] width 25 height 25
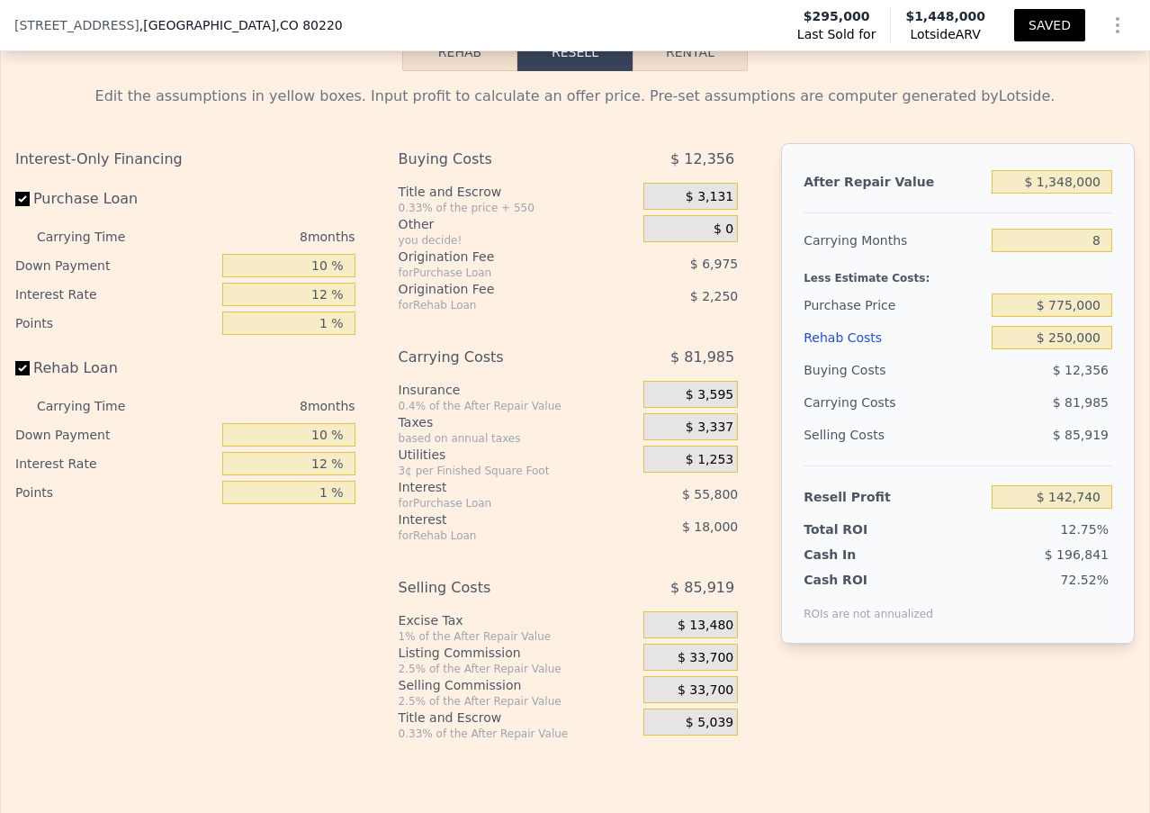
click at [1100, 37] on button "Show Options" at bounding box center [1118, 25] width 36 height 36
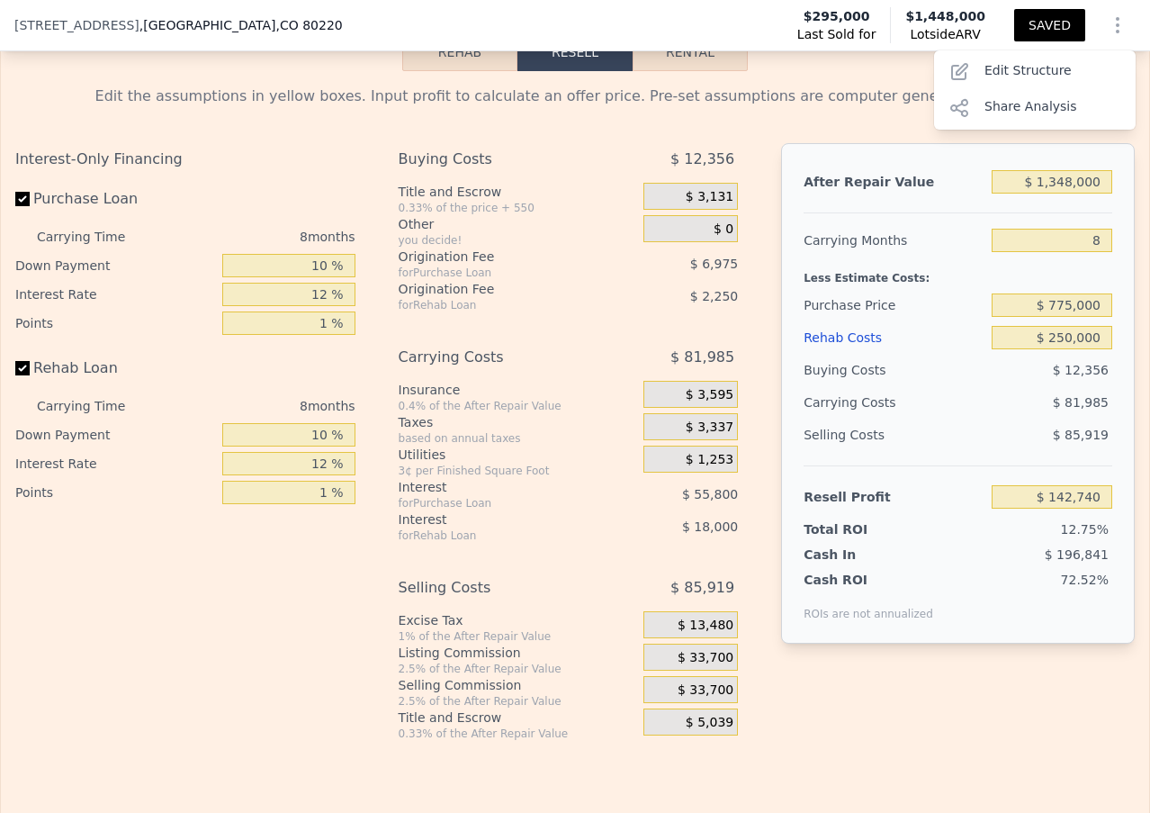
click at [911, 141] on div "Edit the assumptions in yellow boxes. Input profit to calculate an offer price.…" at bounding box center [575, 413] width 1120 height 655
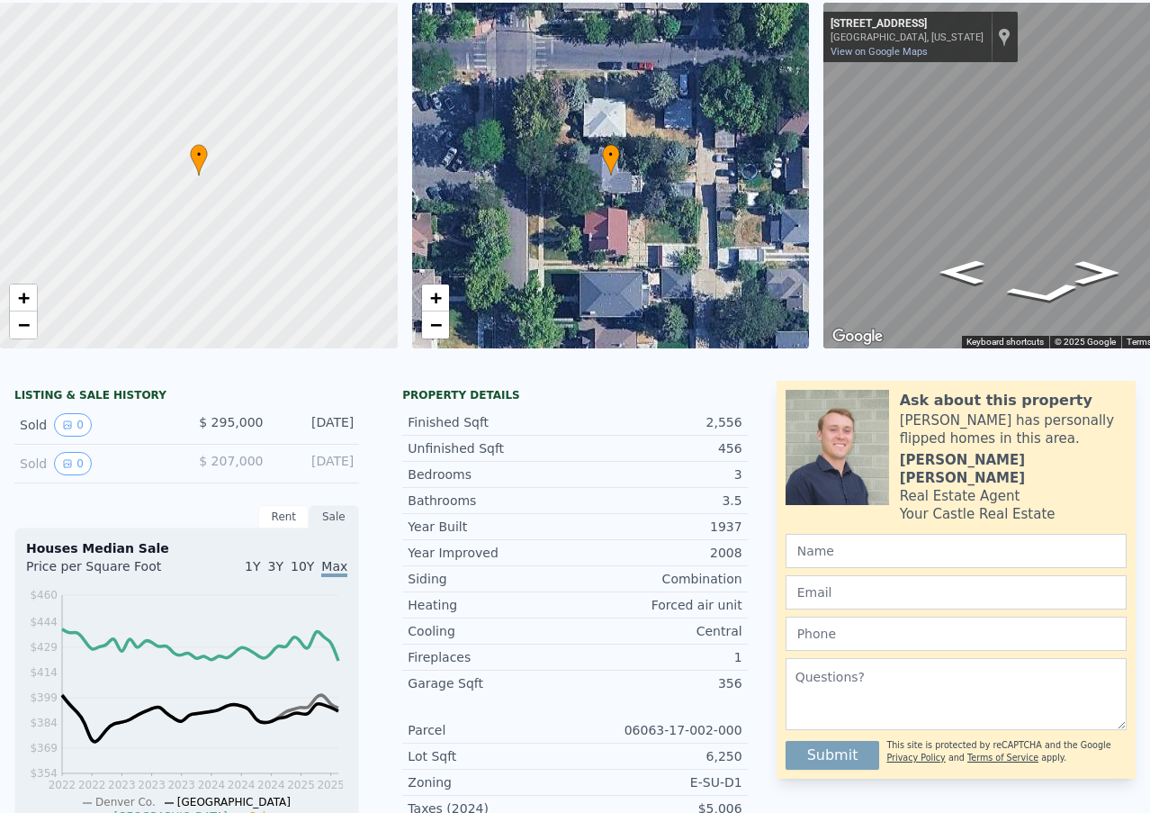
scroll to position [0, 0]
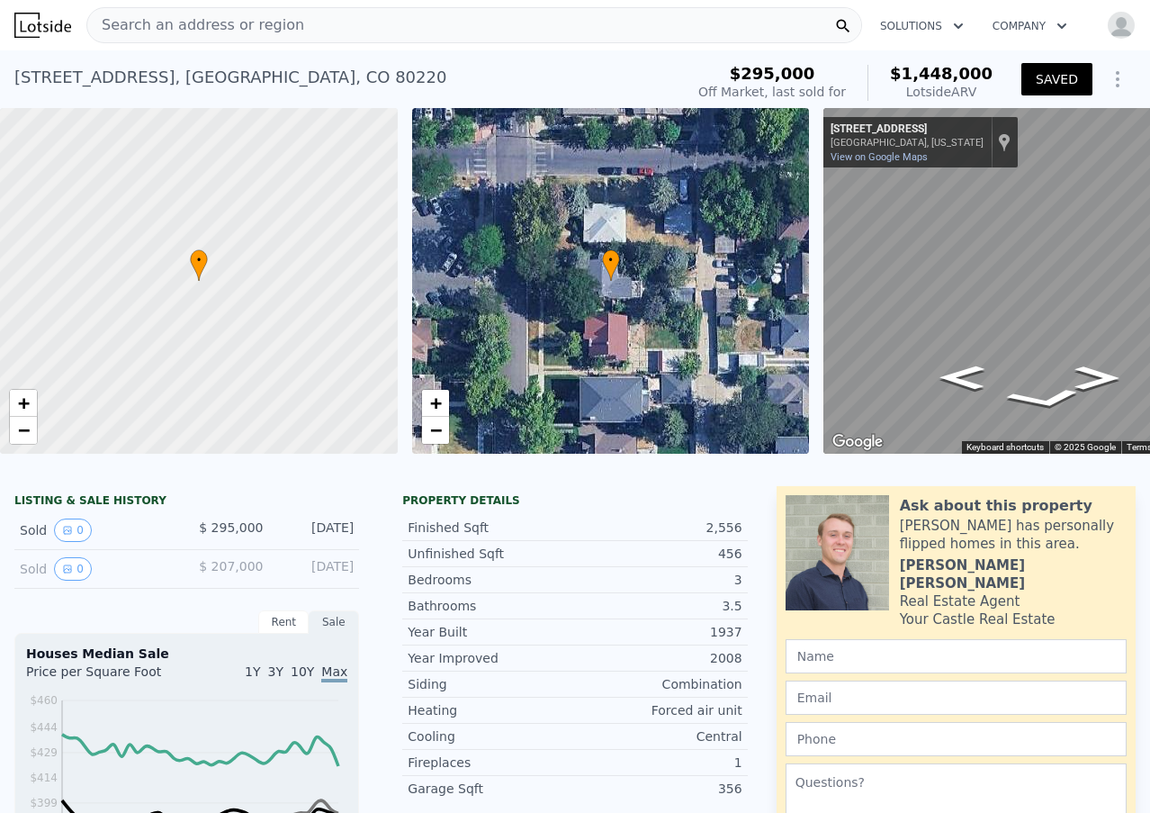
click at [1107, 16] on img "button" at bounding box center [1121, 25] width 29 height 29
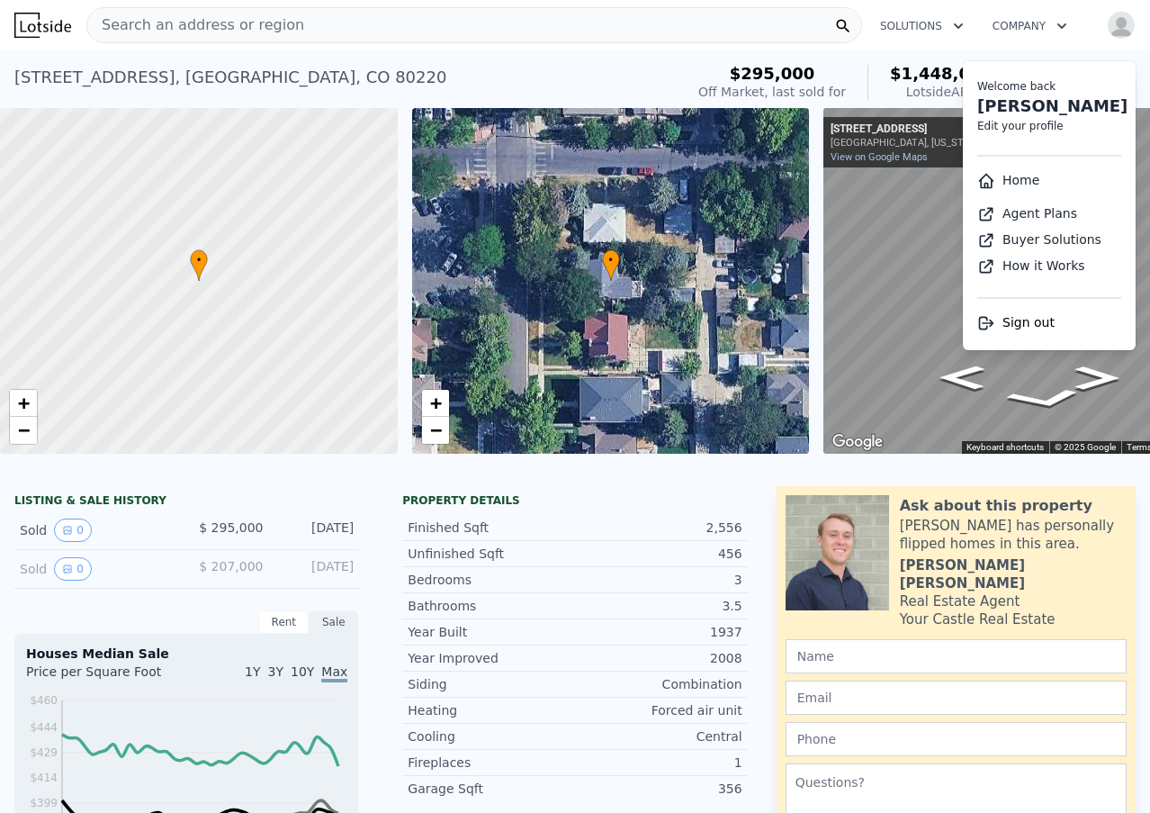
click at [677, 86] on div "680 Albion St , Denver , CO 80220 Sold Apr 1999 for $295k (~ARV $1.448m )" at bounding box center [345, 83] width 663 height 50
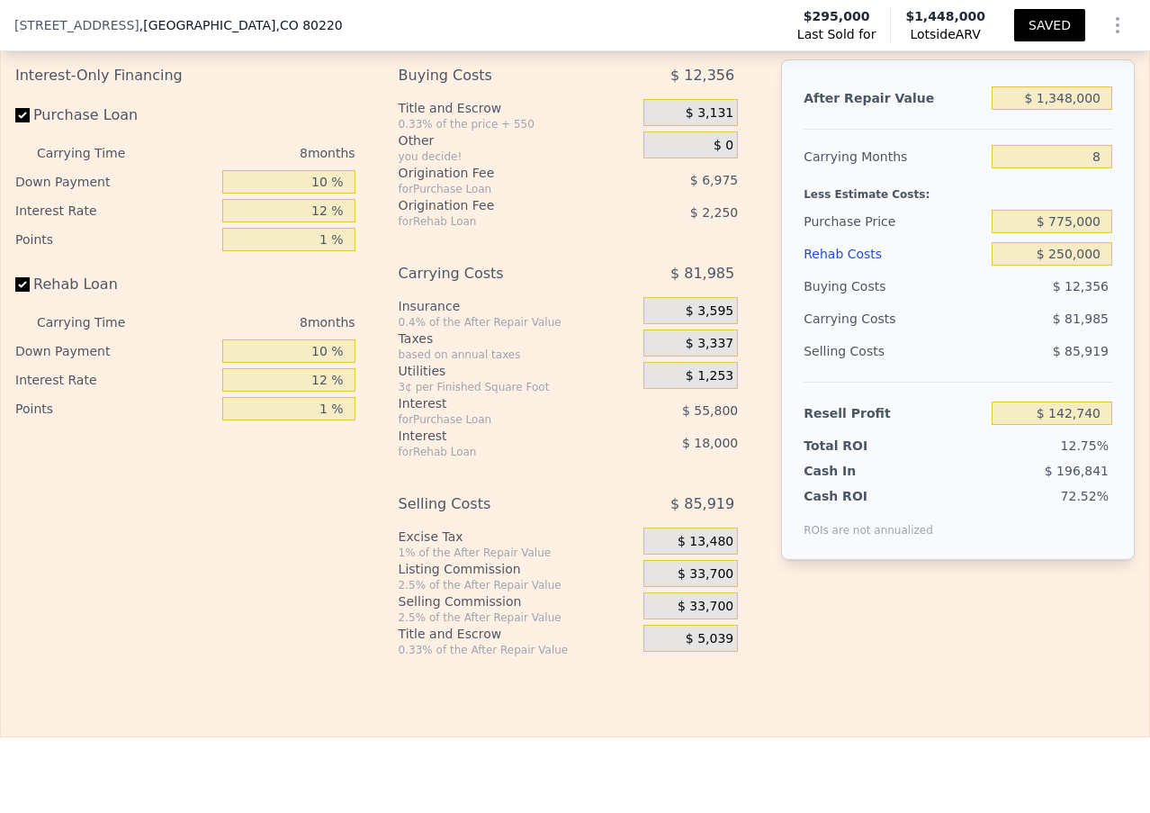
click at [1107, 23] on icon "Show Options" at bounding box center [1118, 25] width 22 height 22
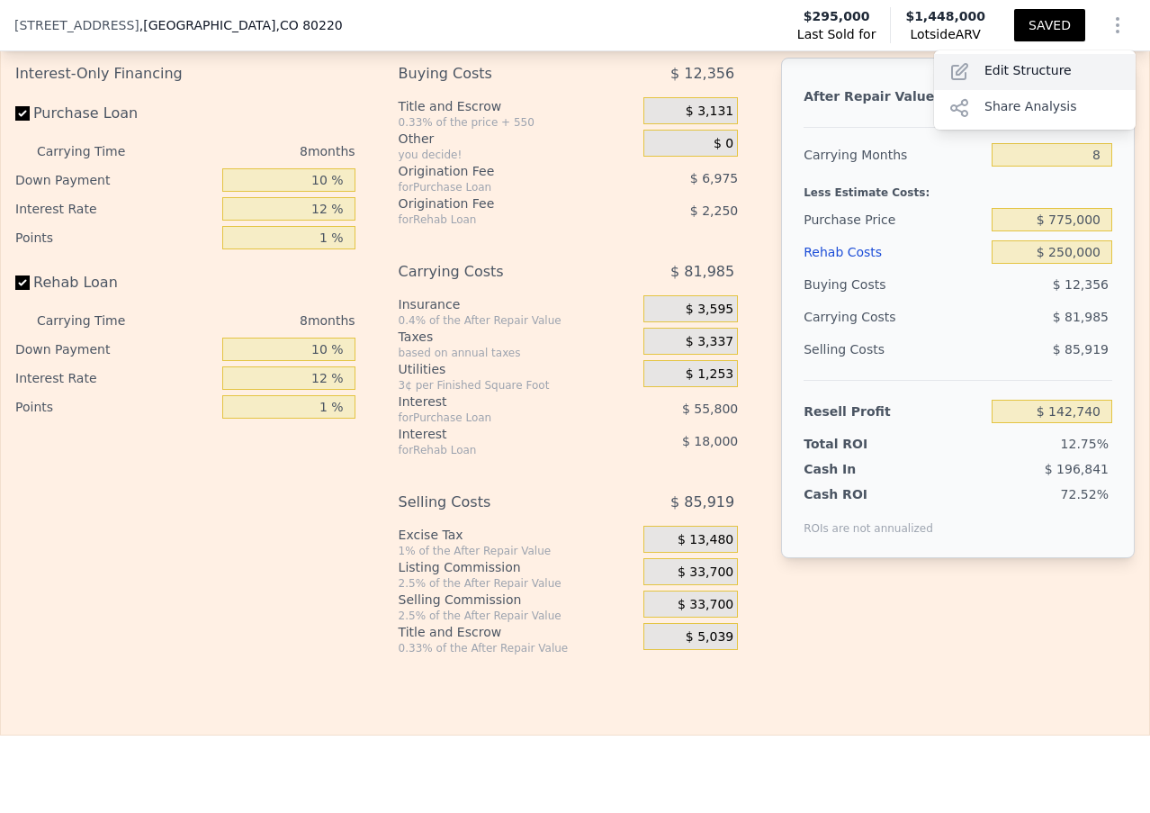
scroll to position [2782, 0]
click at [999, 95] on div "Share Analysis" at bounding box center [1035, 108] width 202 height 36
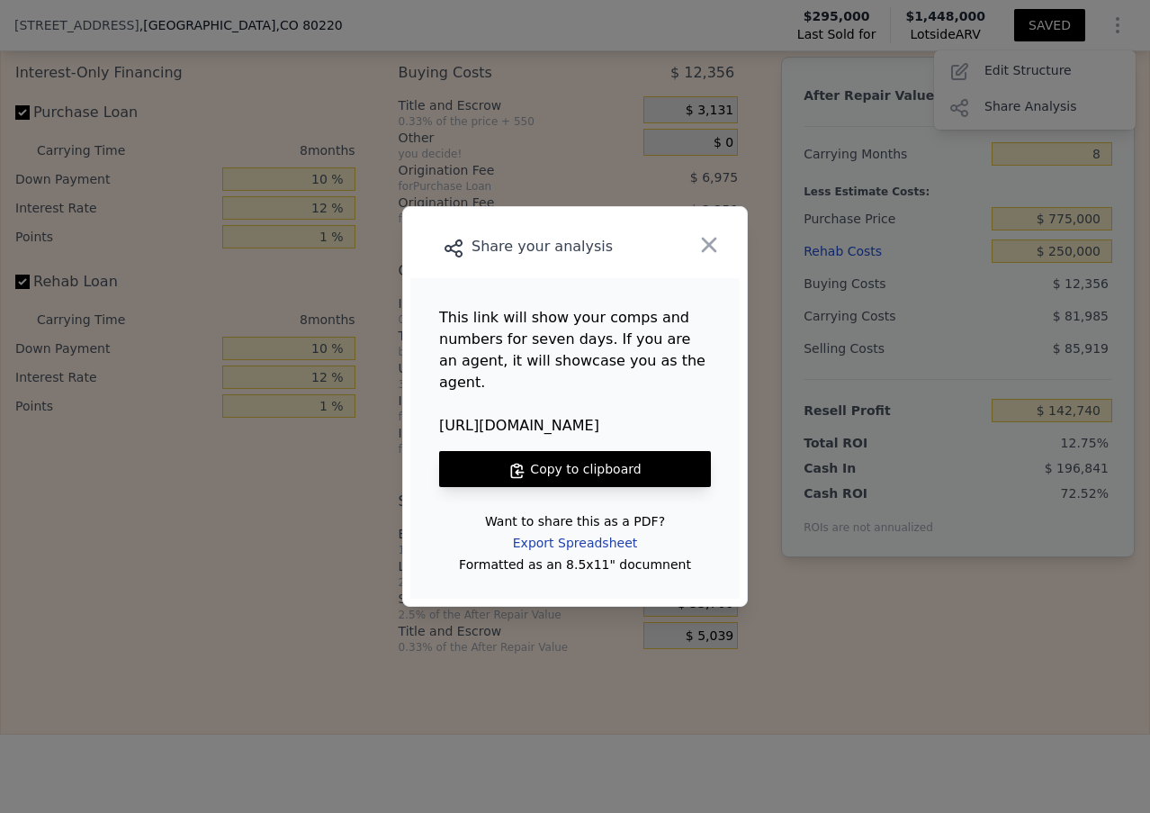
click at [582, 528] on div "Export Spreadsheet" at bounding box center [575, 543] width 153 height 32
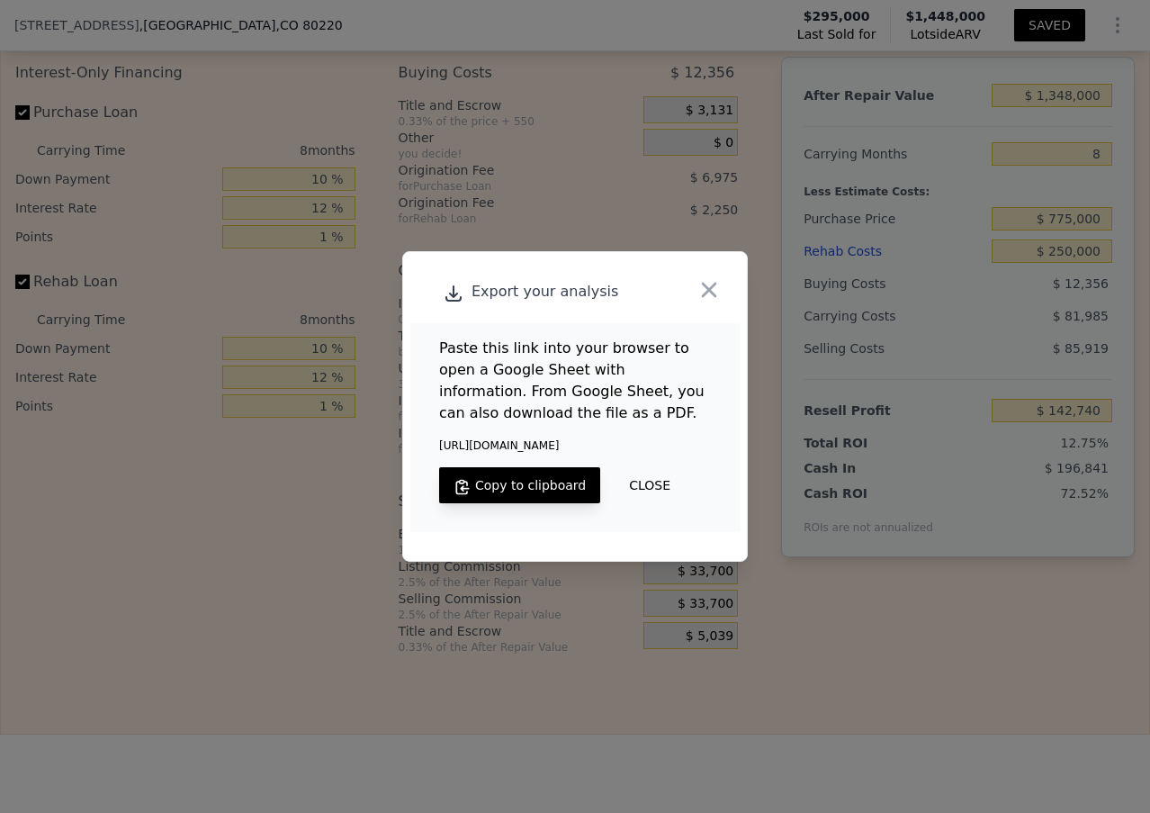
click at [535, 478] on button "Copy to clipboard" at bounding box center [519, 485] width 161 height 36
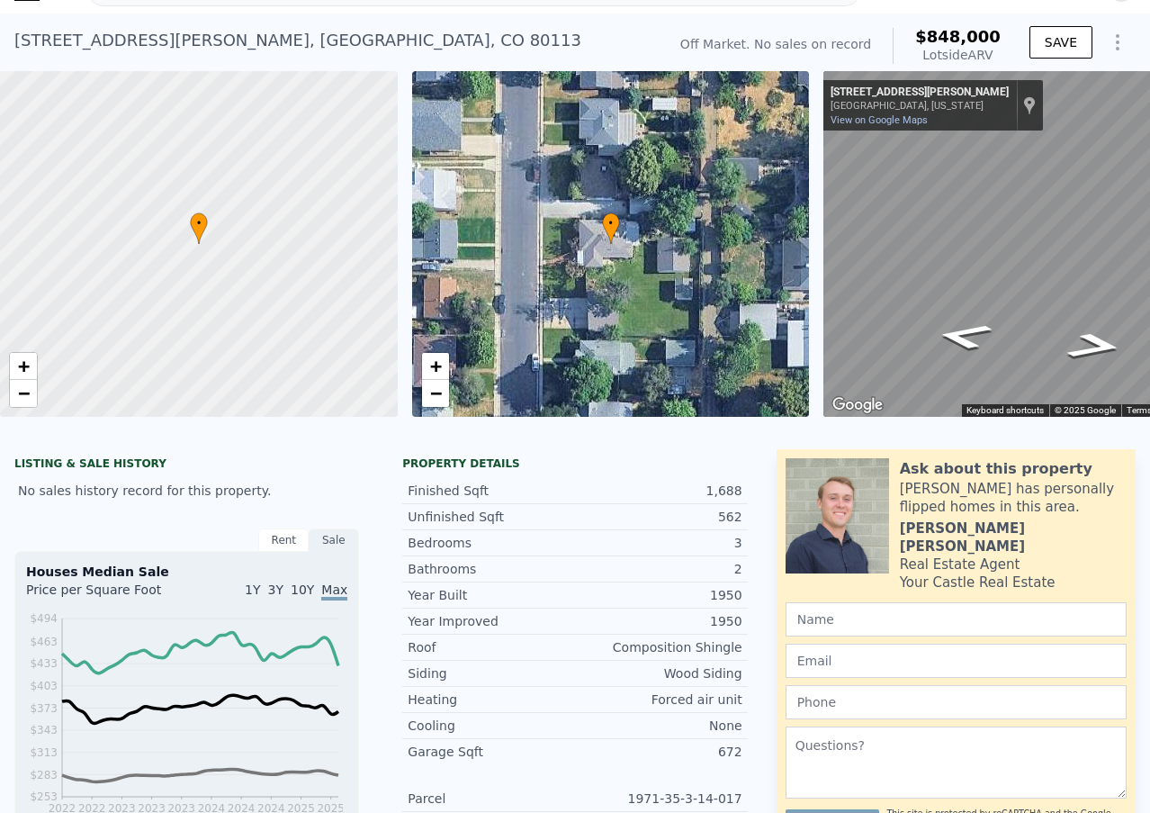
scroll to position [8, 0]
